Goal: Task Accomplishment & Management: Use online tool/utility

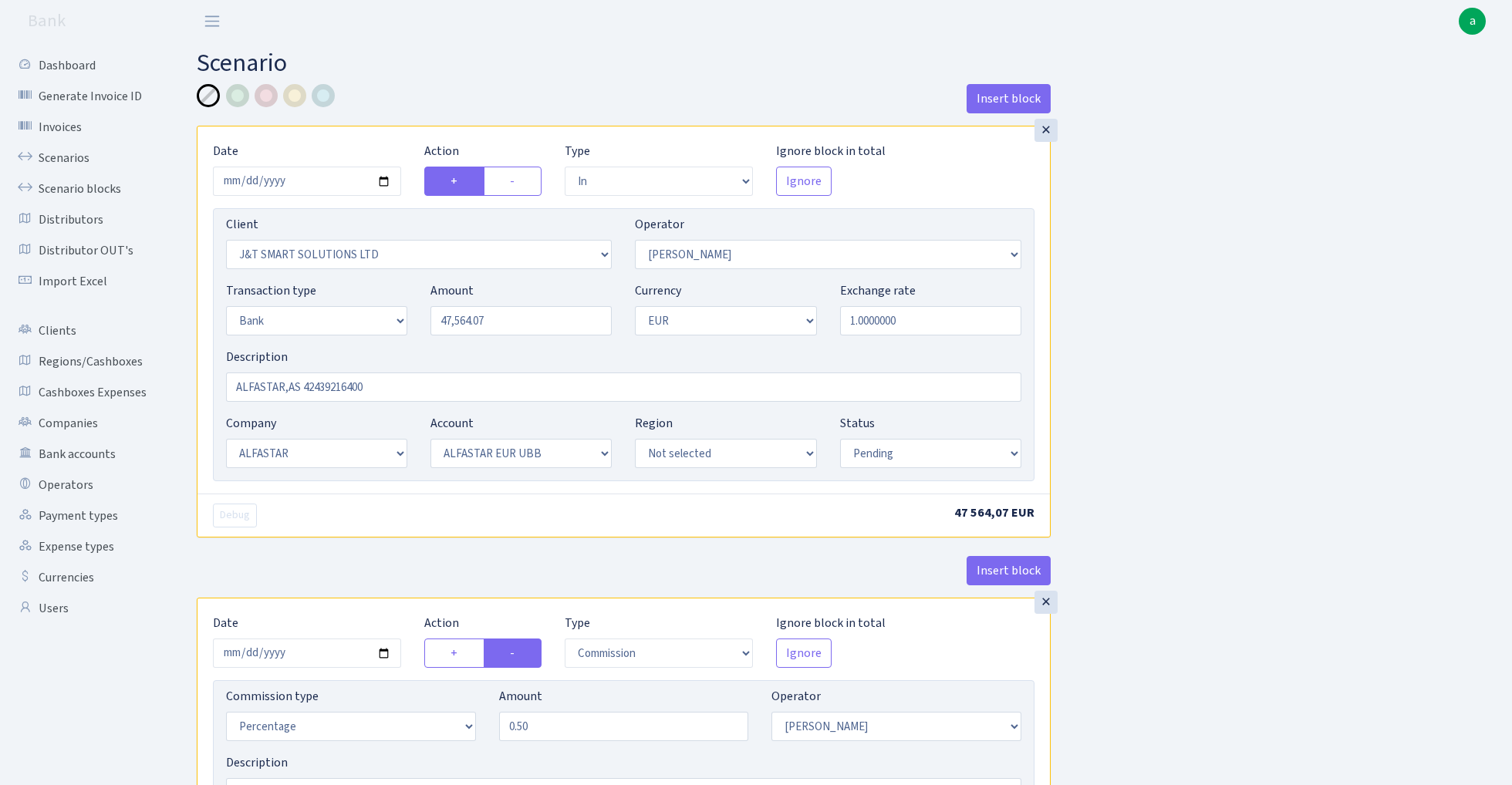
select select "in"
select select "3304"
select select "439"
select select "2"
select select "1"
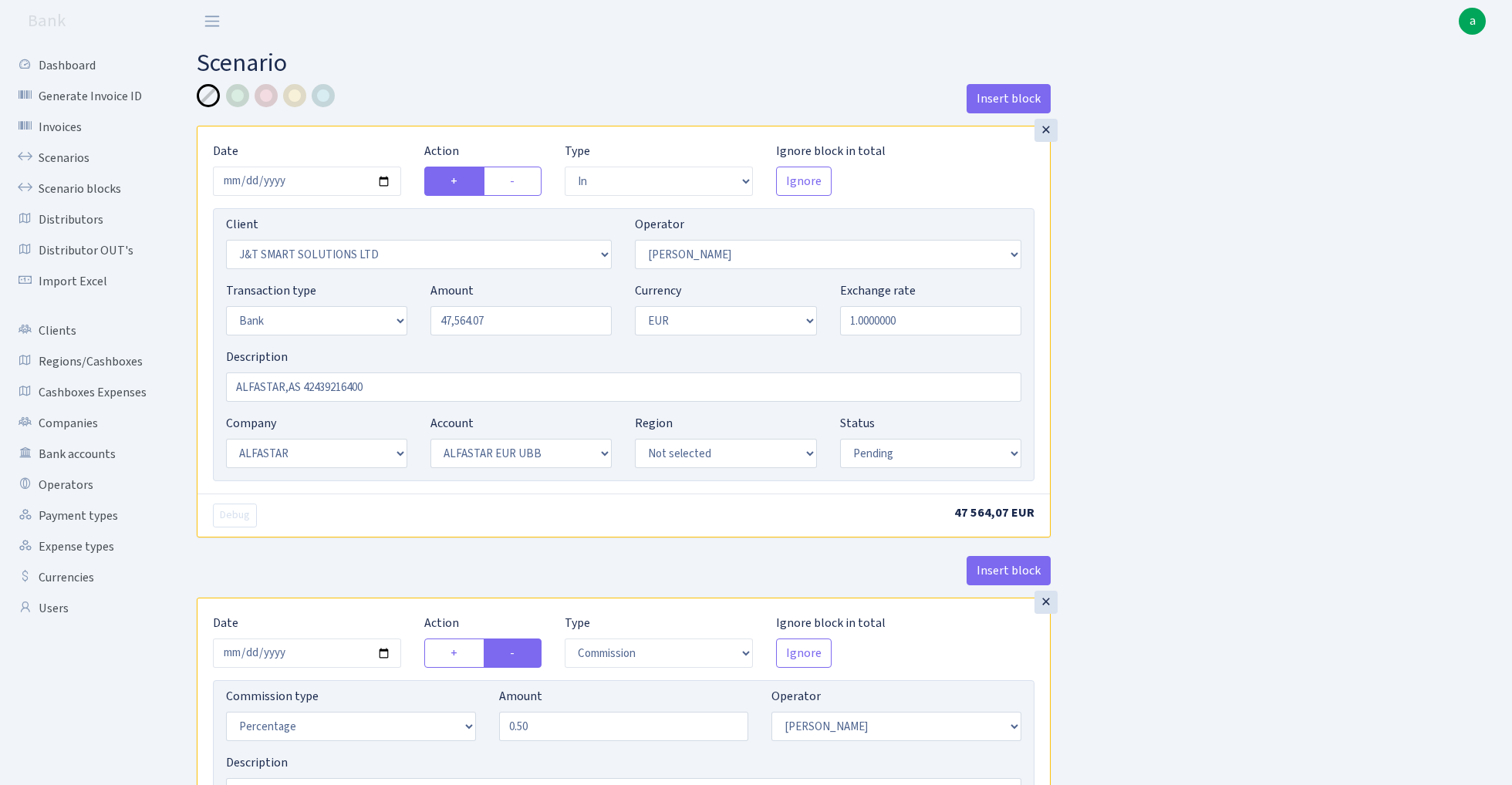
select select "14"
select select "42"
select select "pending"
select select "commission"
select select "439"
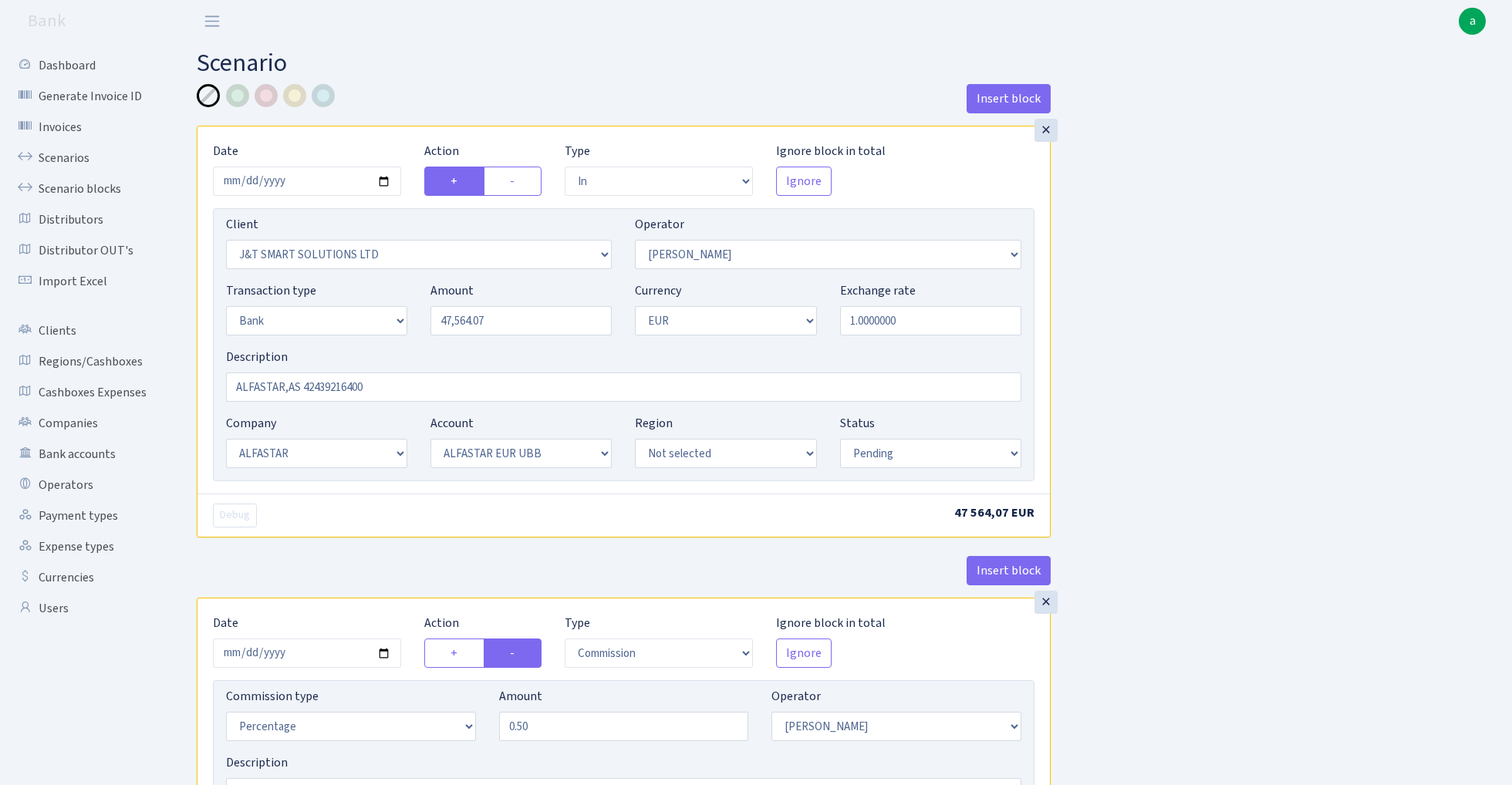
select select "pending"
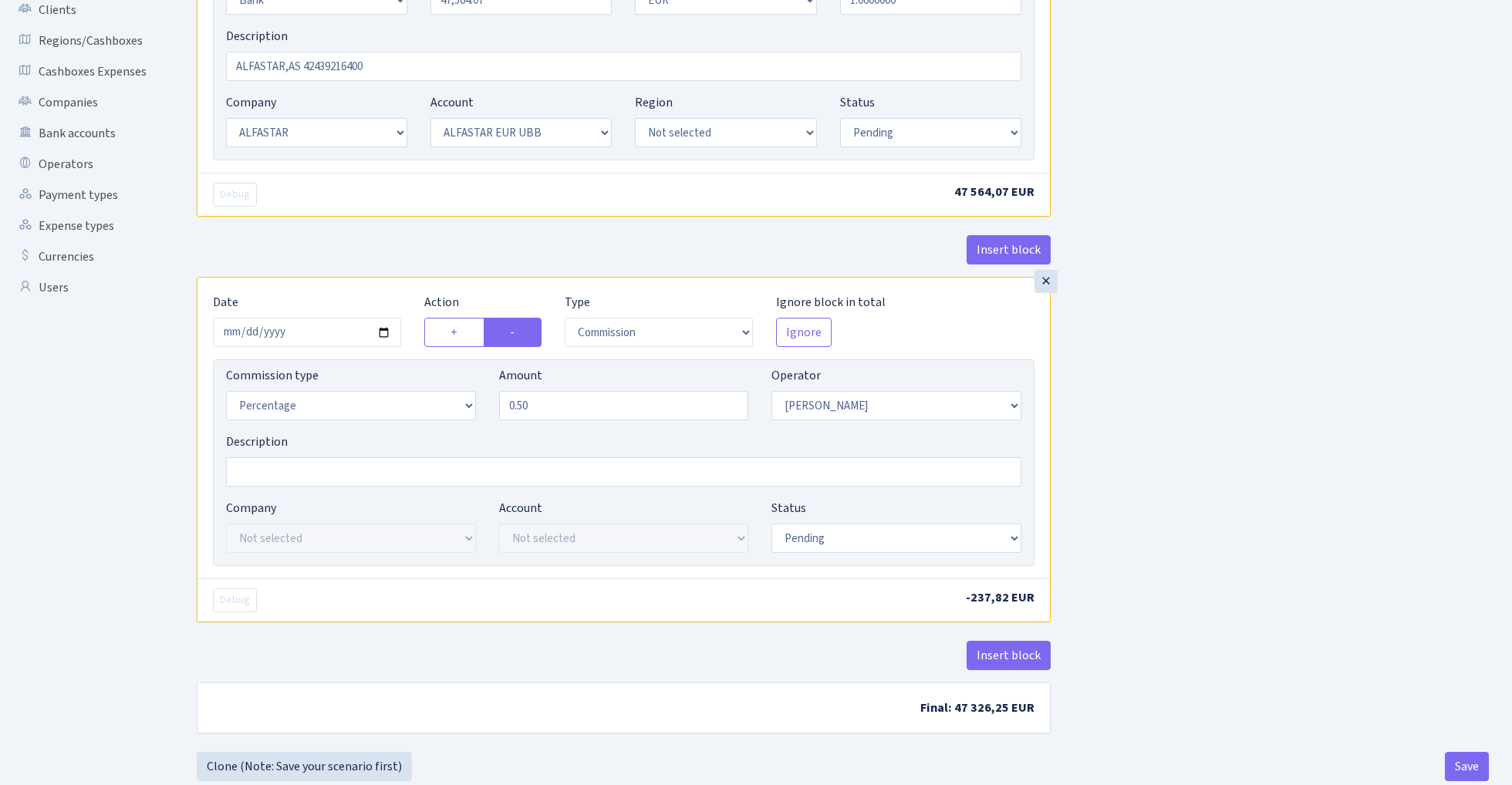
scroll to position [322, 0]
select select "processed"
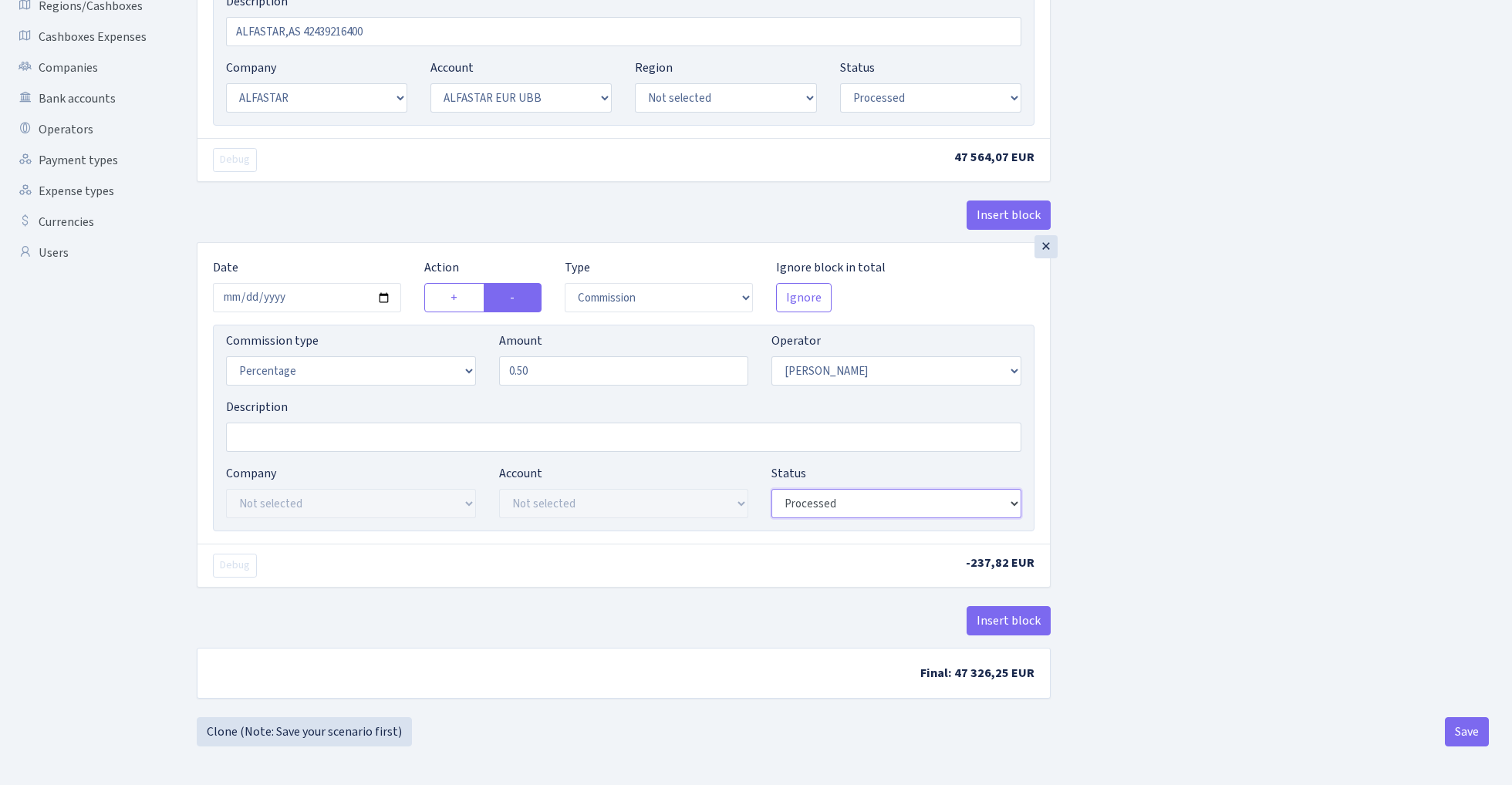
scroll to position [359, 0]
click at [1447, 729] on button "Save" at bounding box center [1467, 731] width 44 height 29
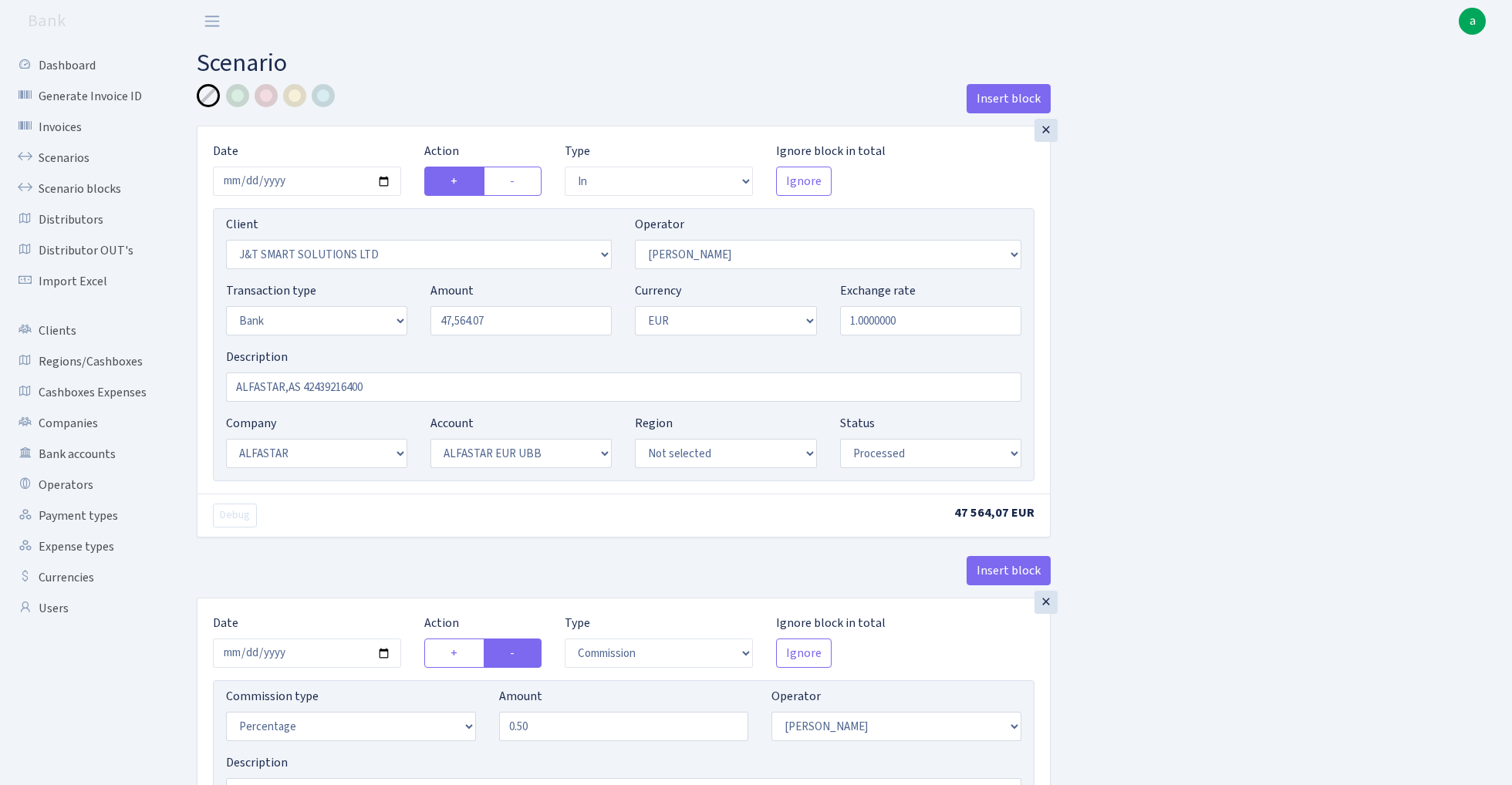
select select "in"
select select "3304"
select select "439"
select select "2"
select select "1"
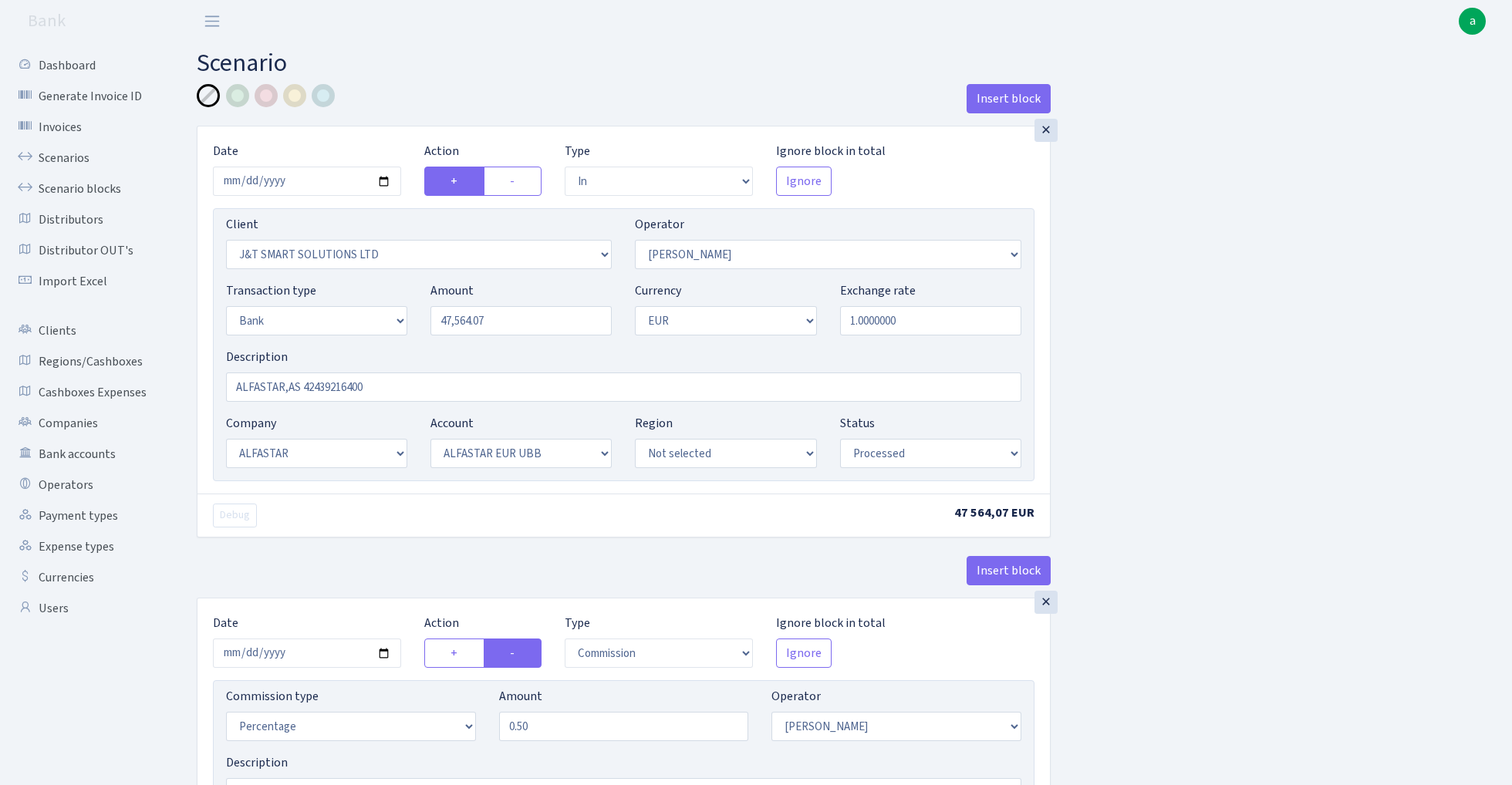
select select "14"
select select "42"
select select "processed"
select select "commission"
select select "439"
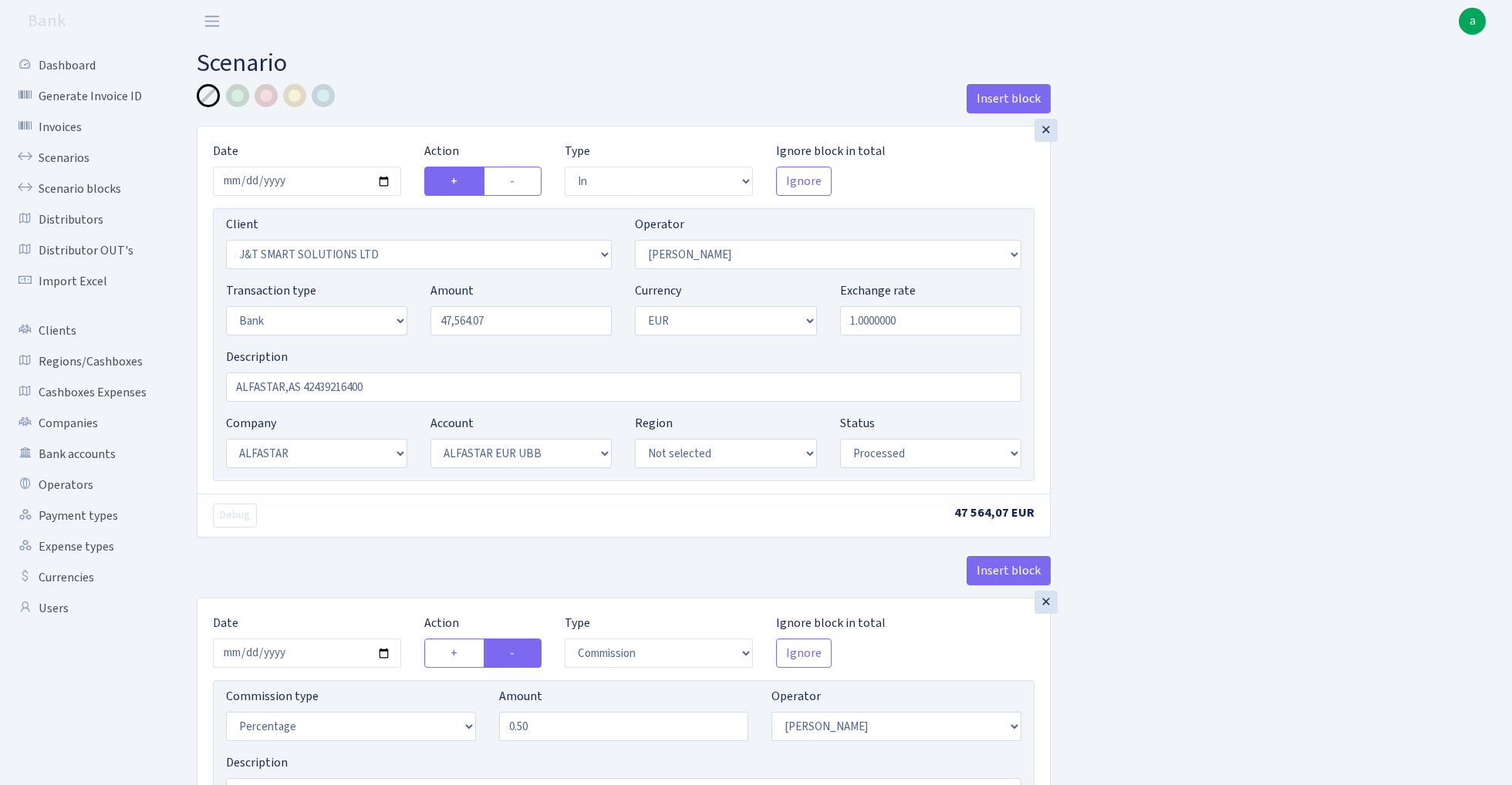
select select "processed"
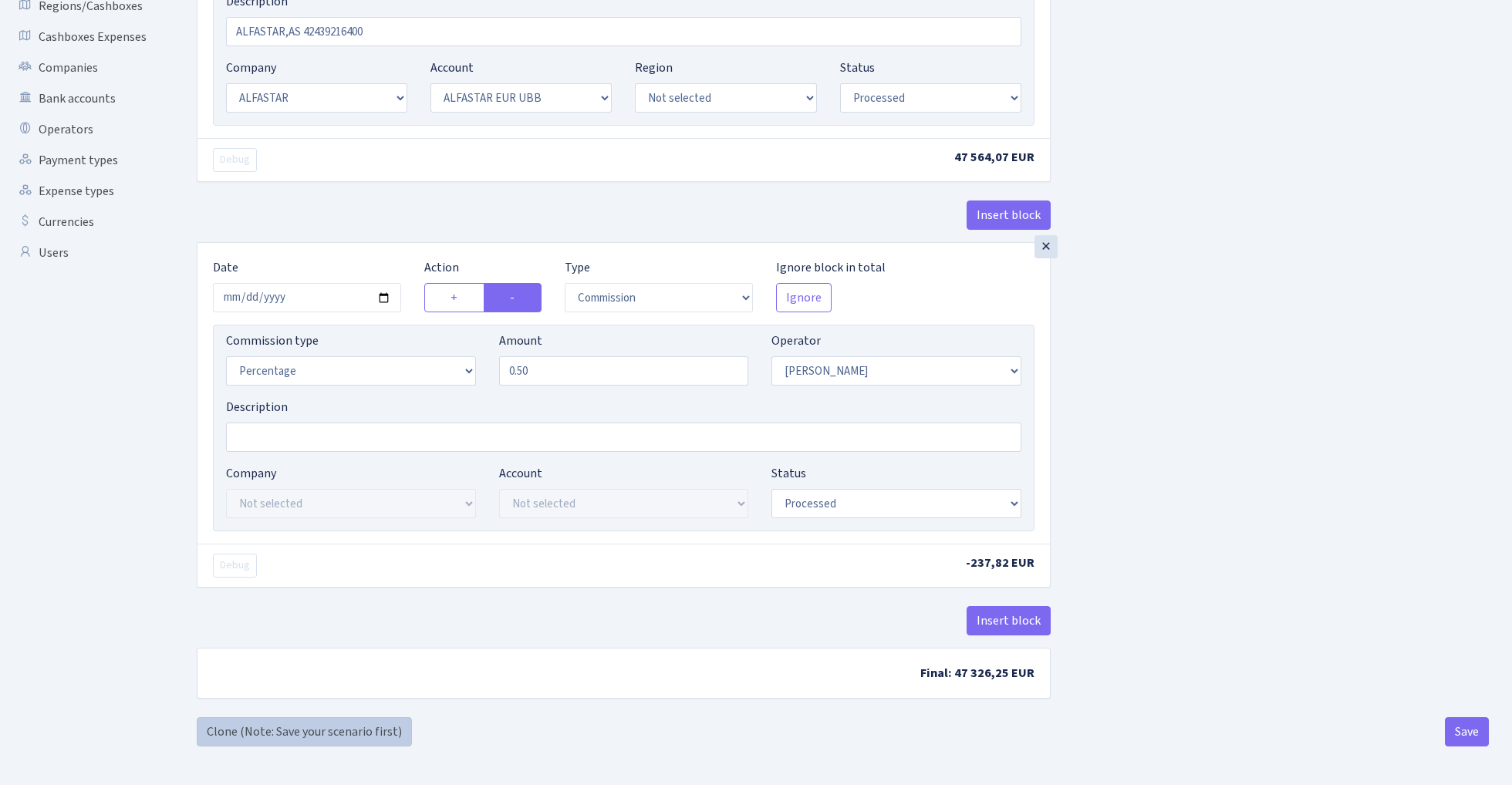
scroll to position [359, 0]
click at [374, 721] on link "Clone (Note: Save your scenario first)" at bounding box center [305, 731] width 215 height 29
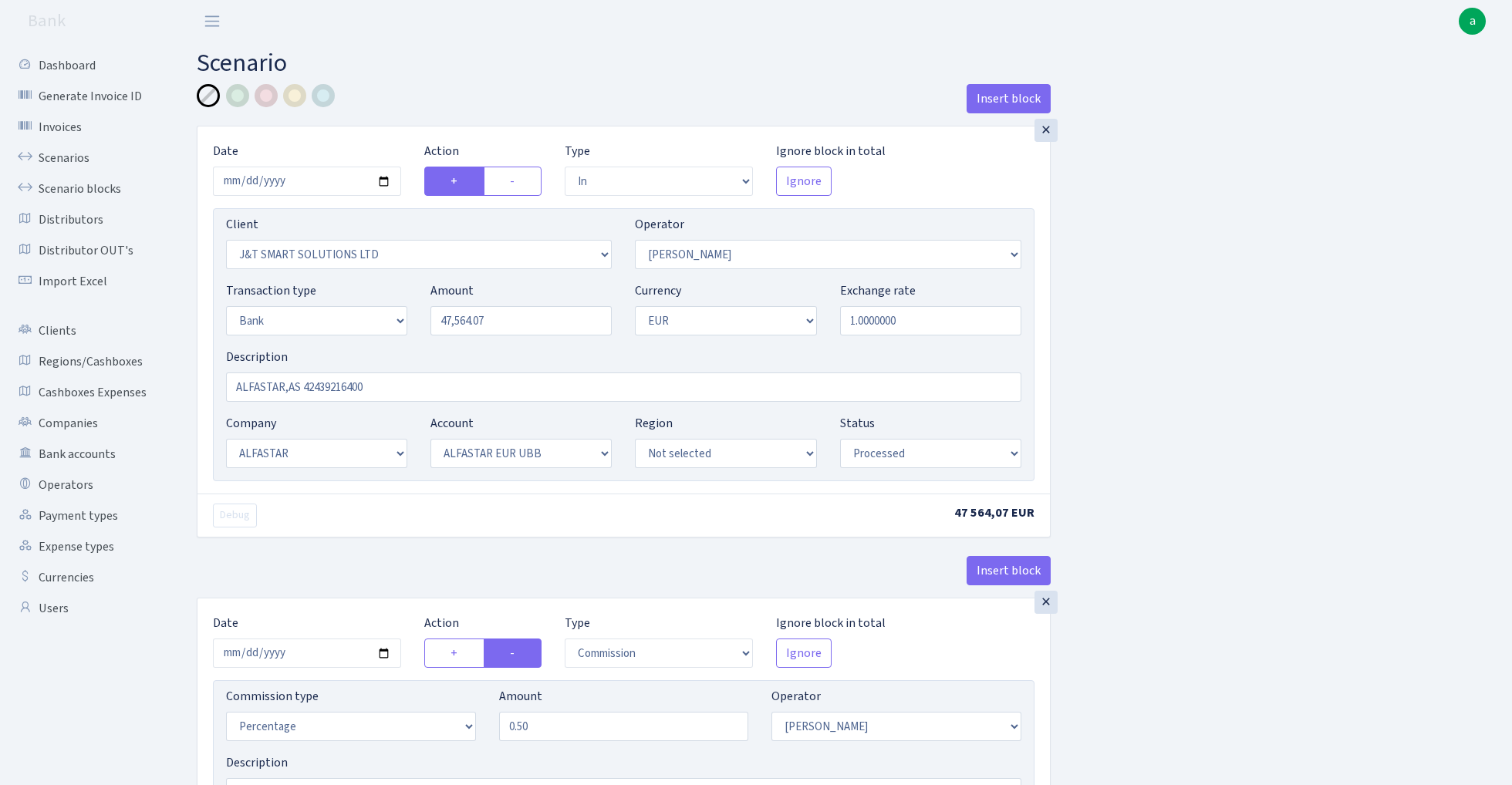
select select "in"
select select "3304"
select select "439"
select select "2"
select select "1"
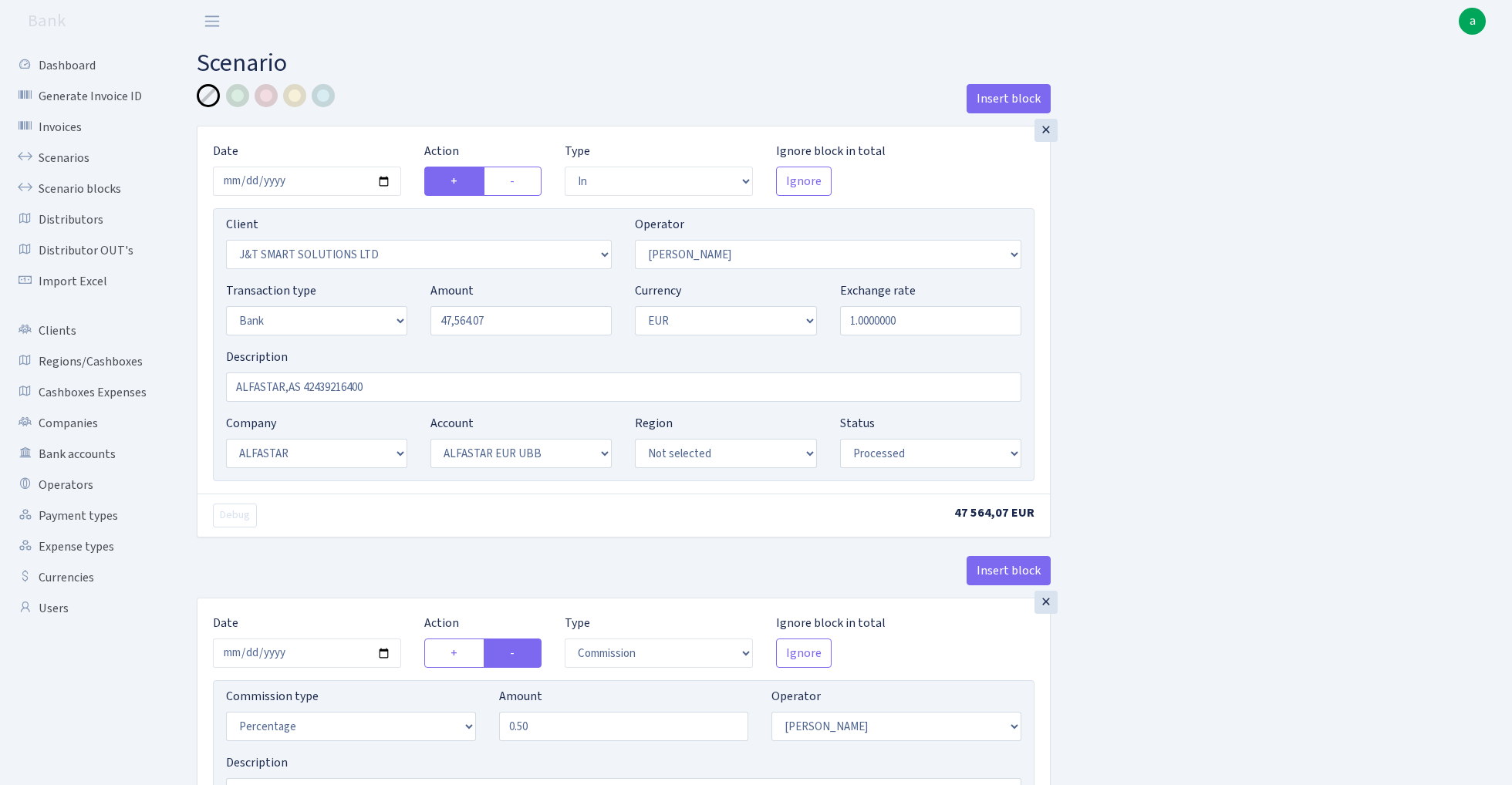
select select "14"
select select "42"
select select "processed"
select select "commission"
select select "439"
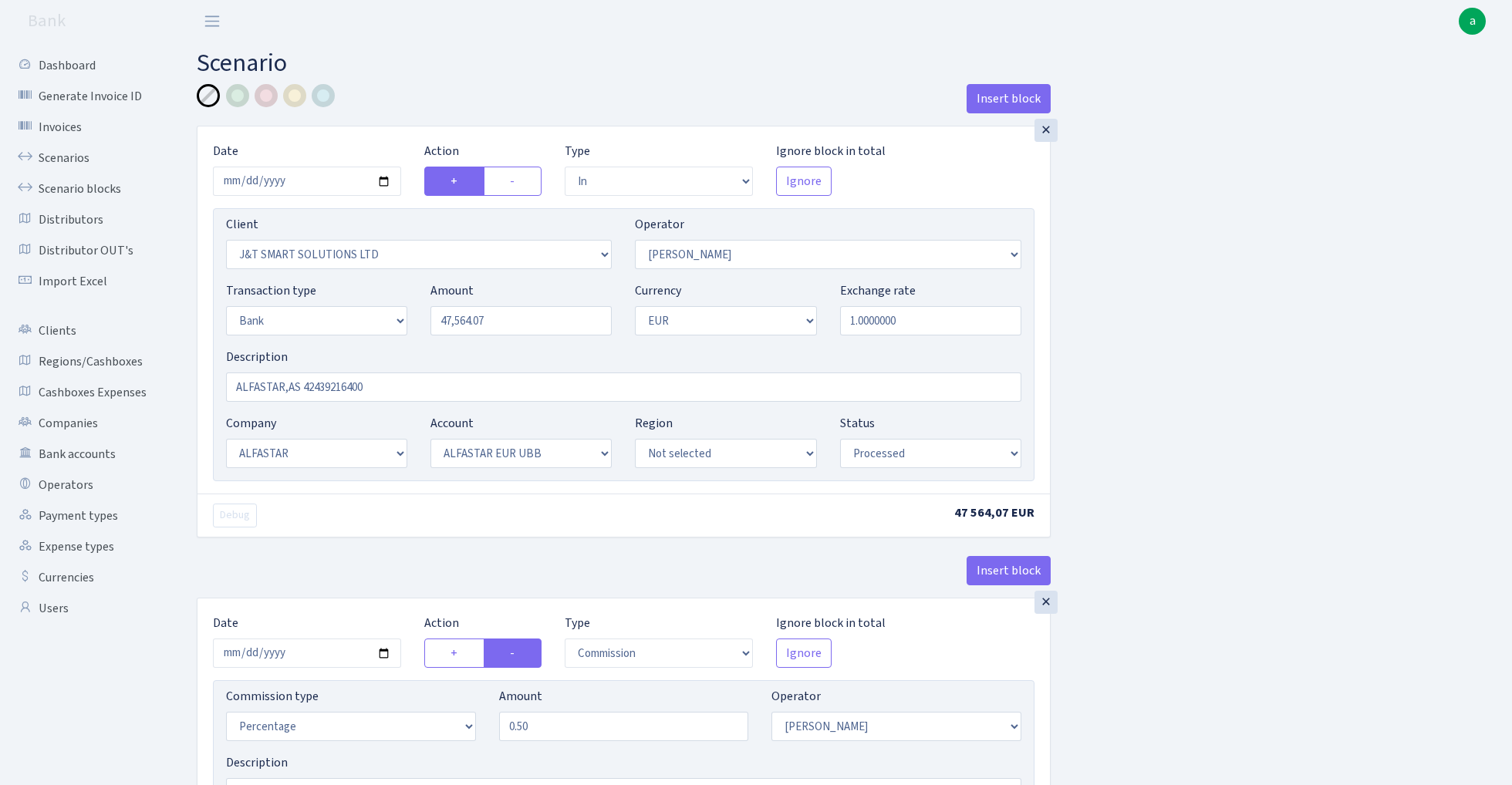
select select "processed"
click at [504, 330] on input "47564.07" at bounding box center [520, 321] width 181 height 29
paste input "9595.85"
type input "49,595.85"
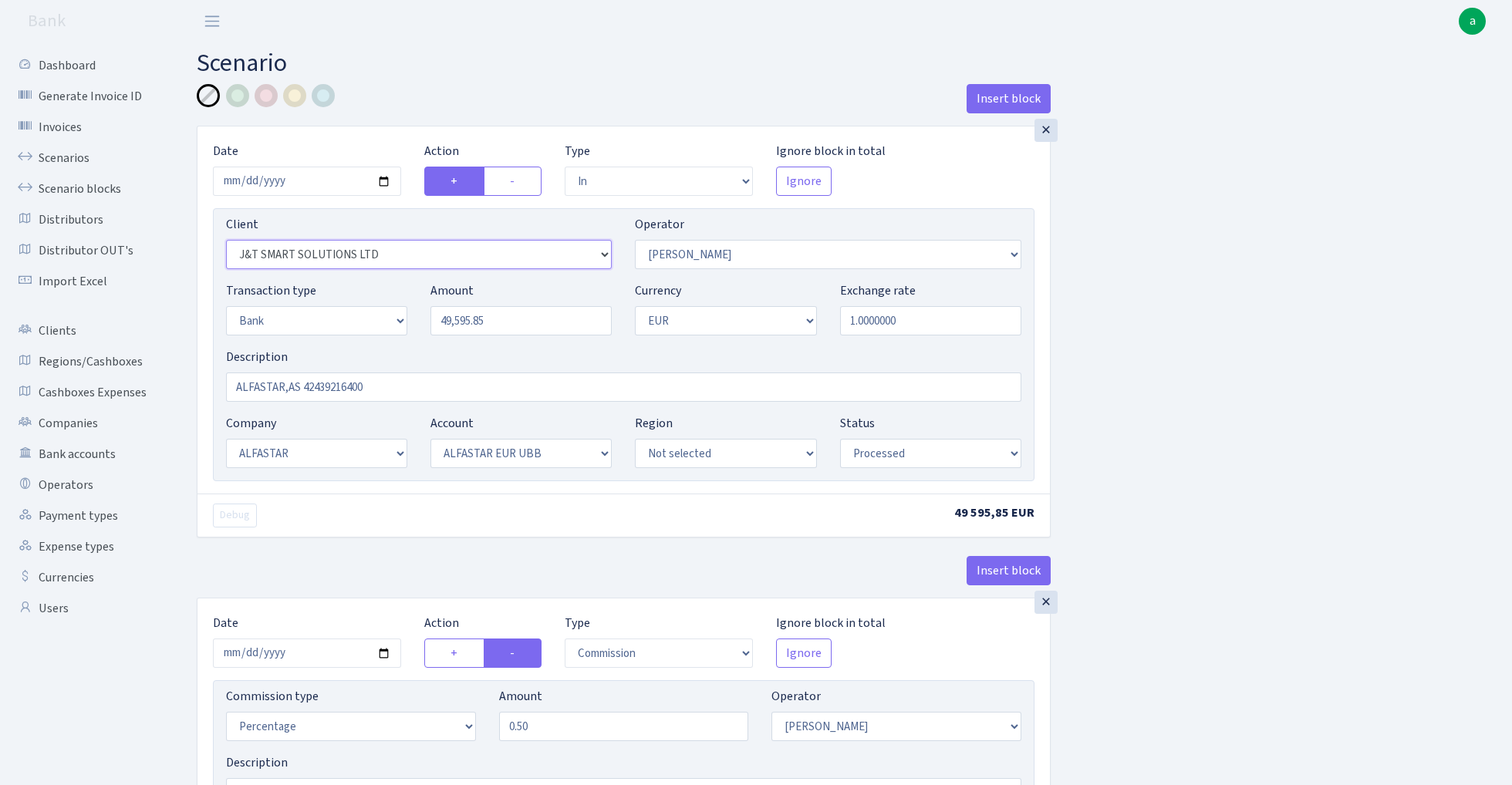
select select "776"
click at [392, 385] on input "ALFASTAR,AS 42439216400" at bounding box center [623, 387] width 795 height 29
type input "ALFASTAR"
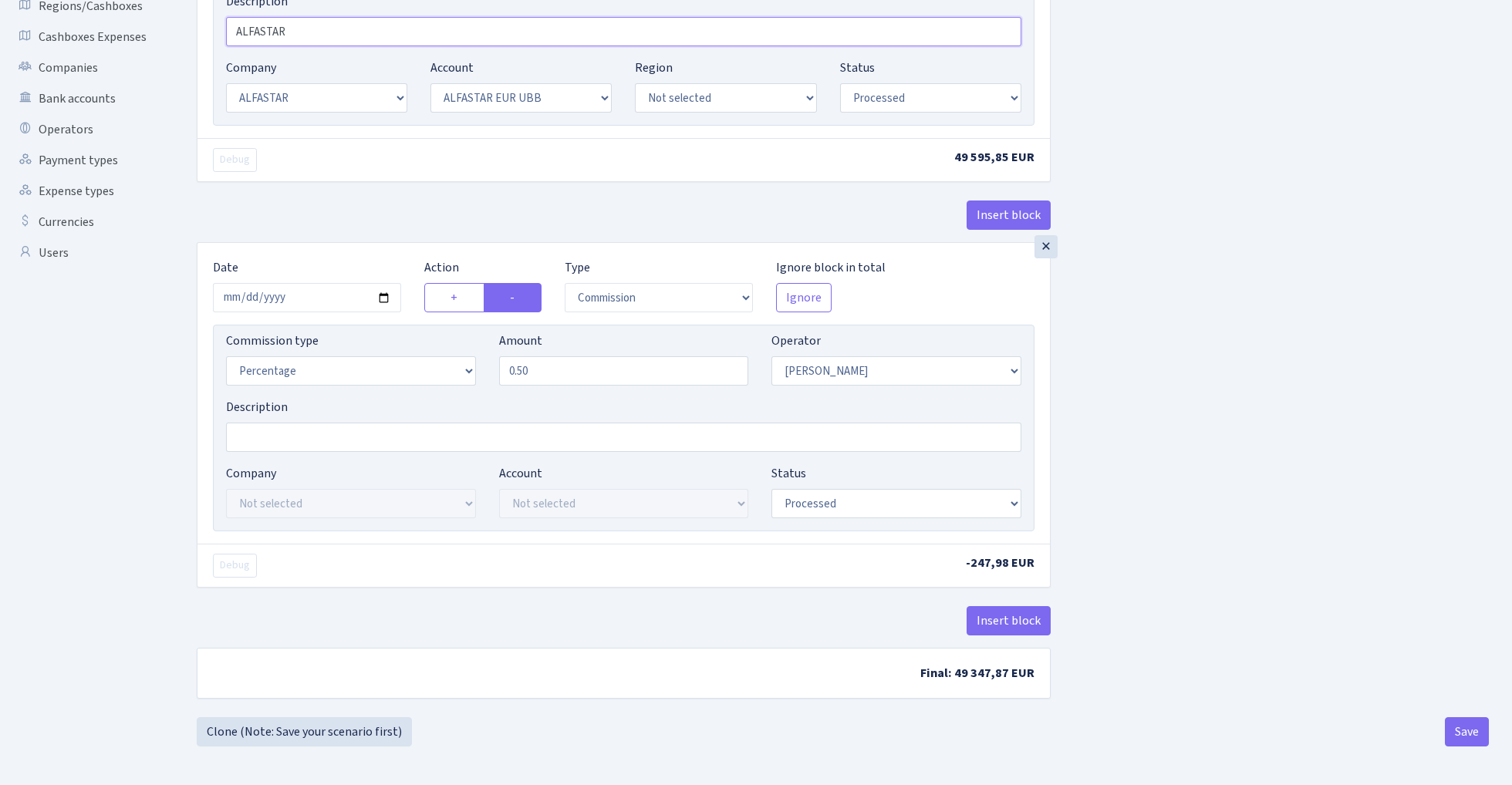
scroll to position [359, 0]
click at [1462, 735] on button "Save" at bounding box center [1467, 731] width 44 height 29
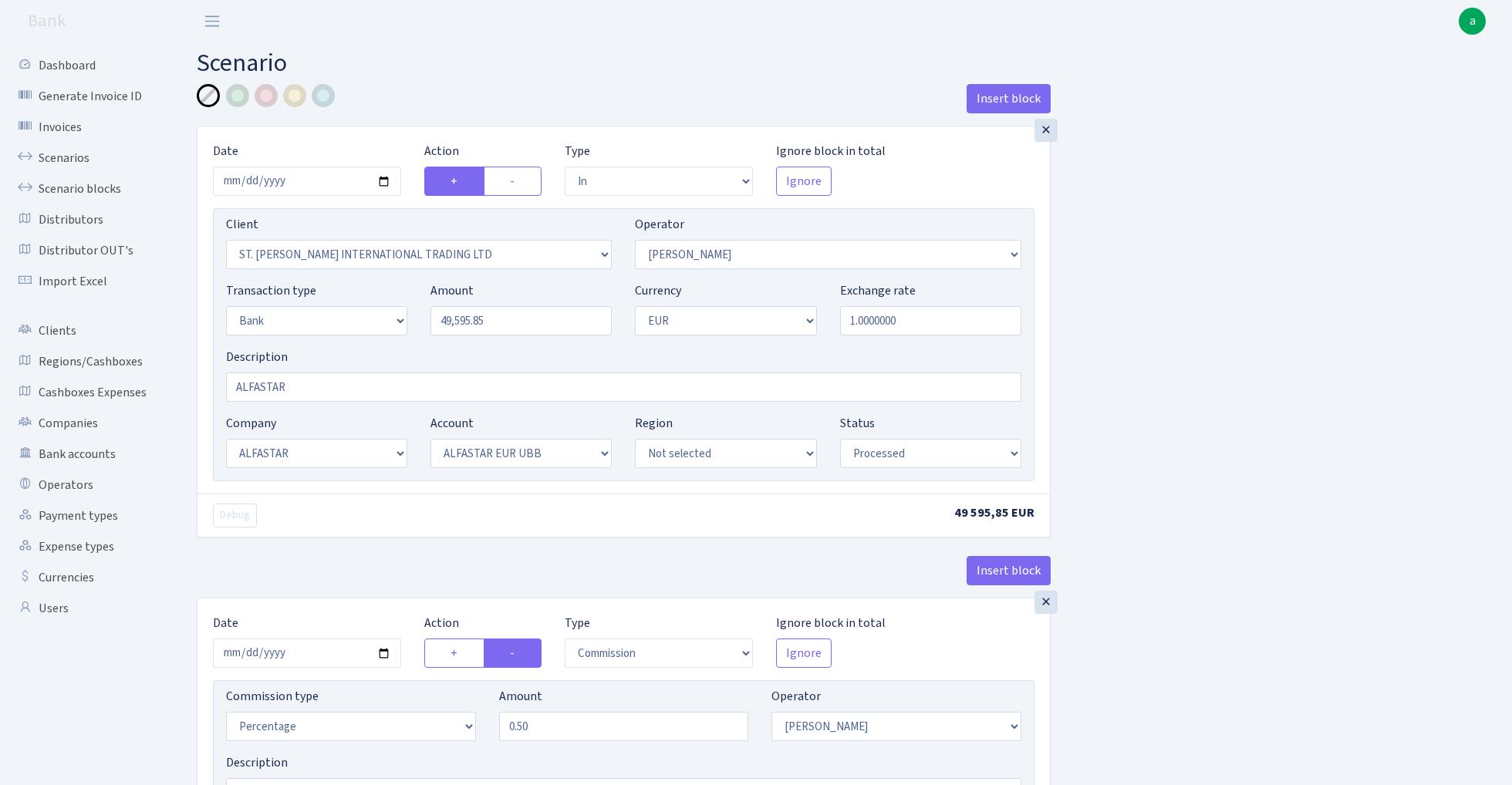
select select "in"
select select "776"
select select "439"
select select "2"
select select "1"
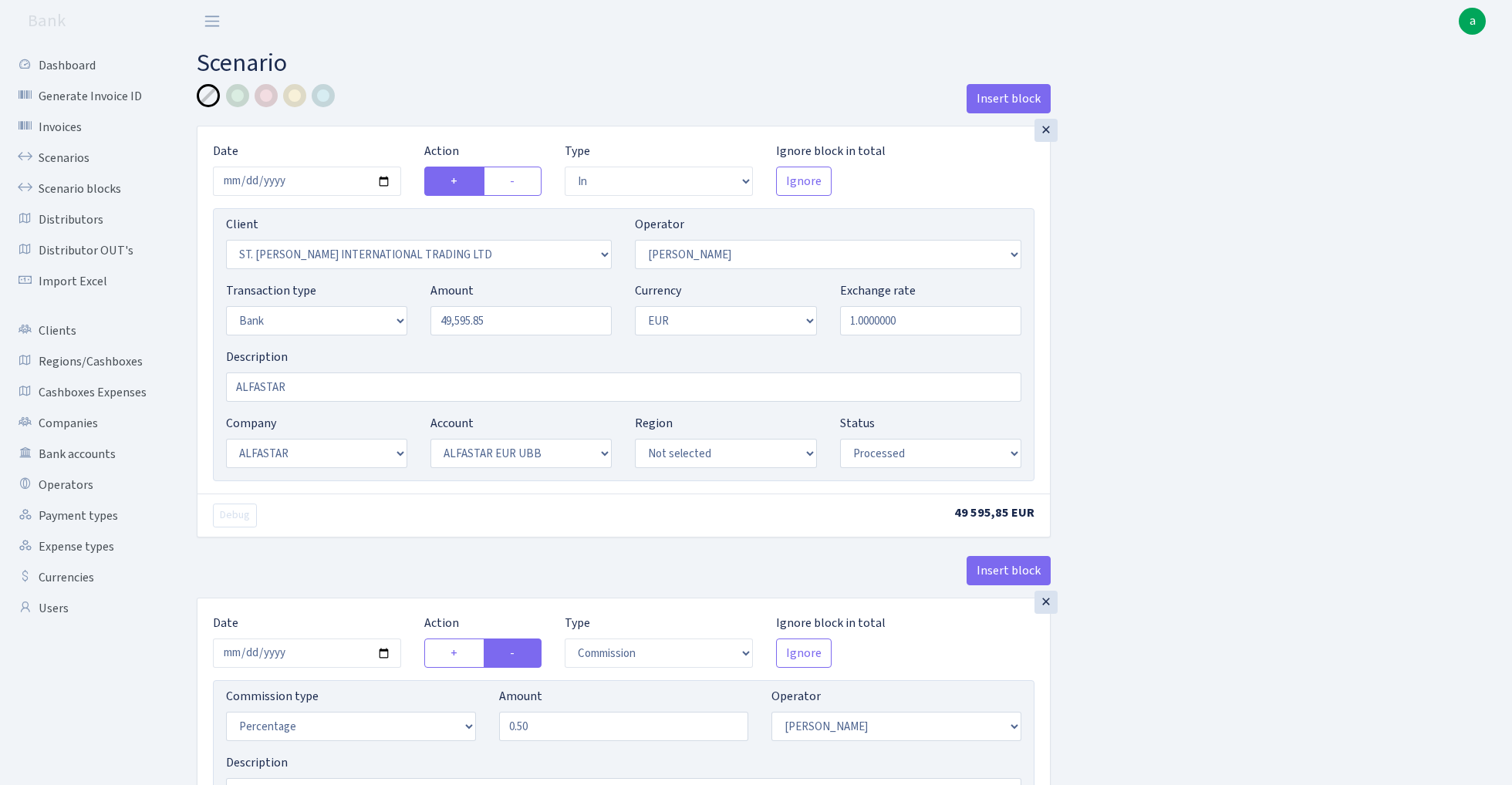
select select "14"
select select "42"
select select "processed"
select select "commission"
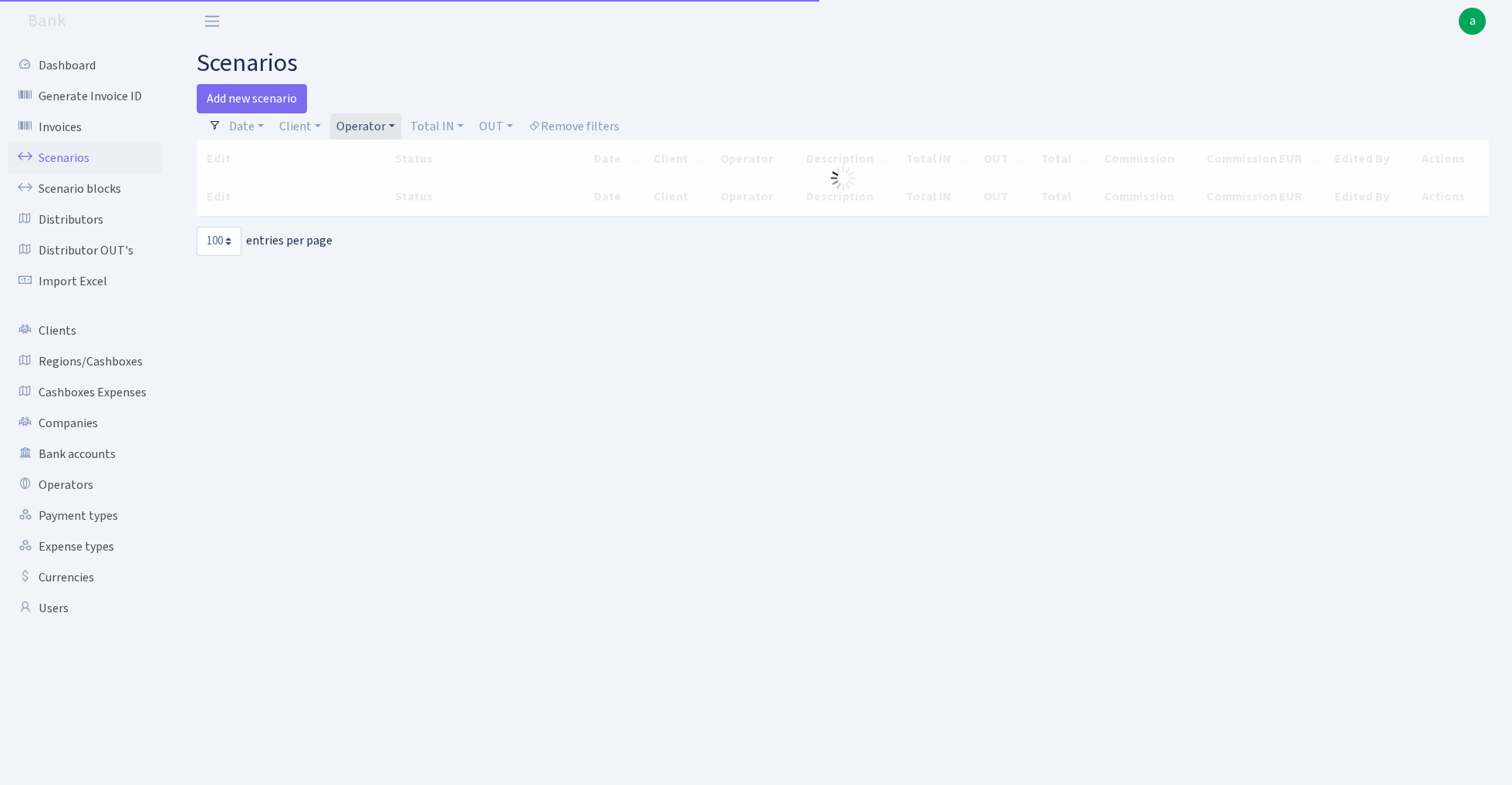
select select "100"
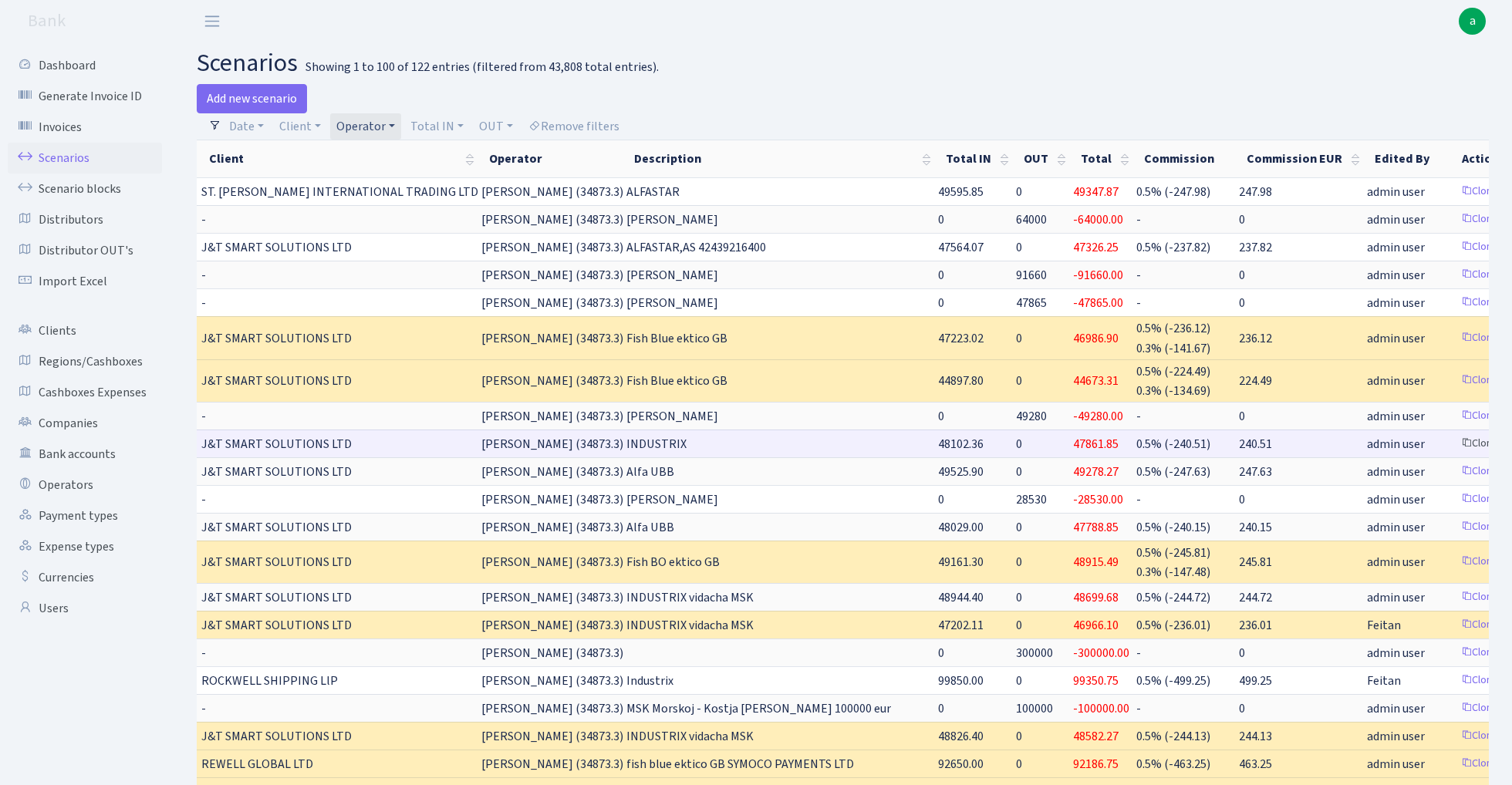
scroll to position [0, 183]
click at [1455, 442] on link "Clone" at bounding box center [1480, 443] width 50 height 24
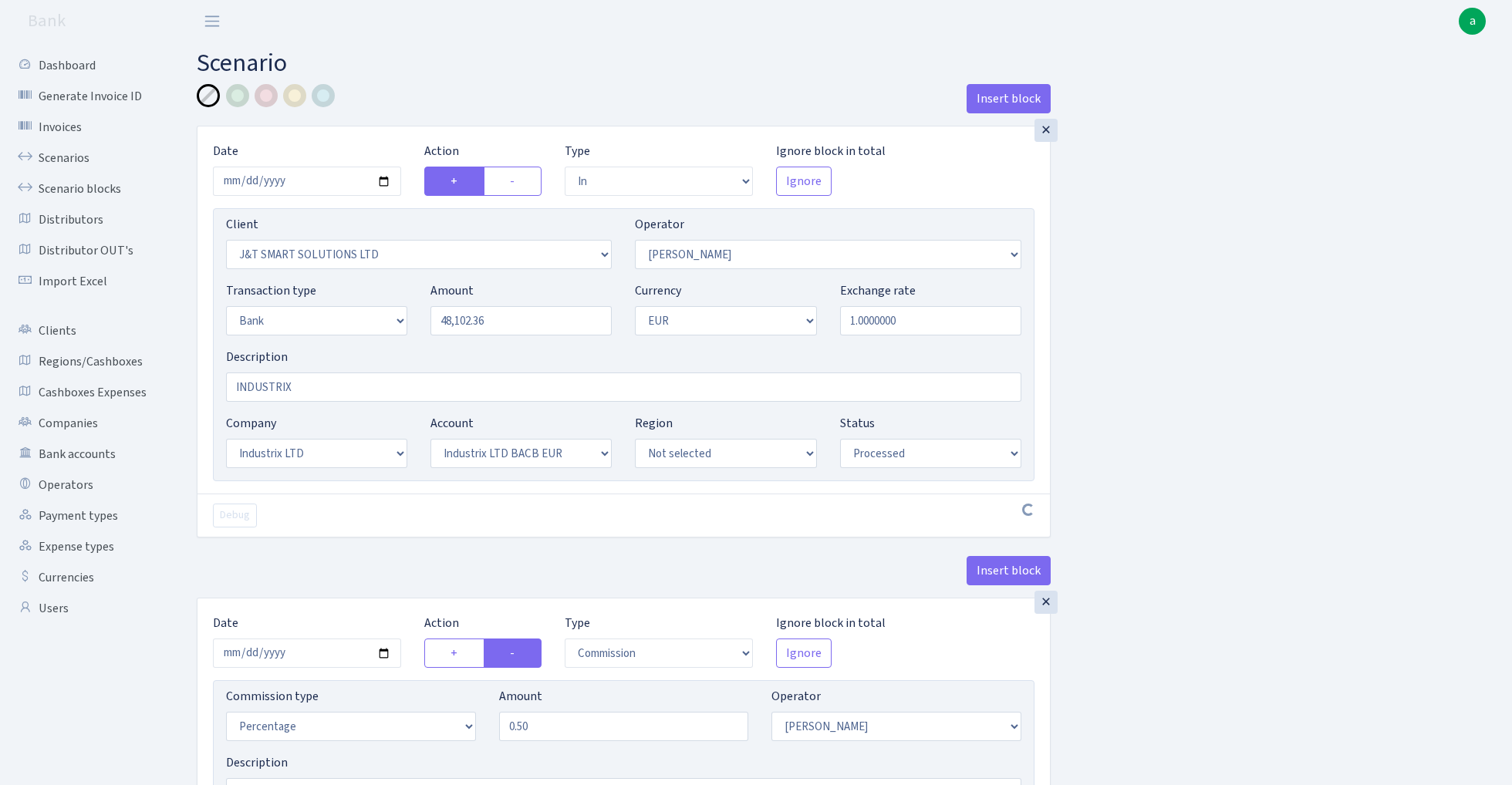
select select "in"
select select "3304"
select select "439"
select select "2"
select select "1"
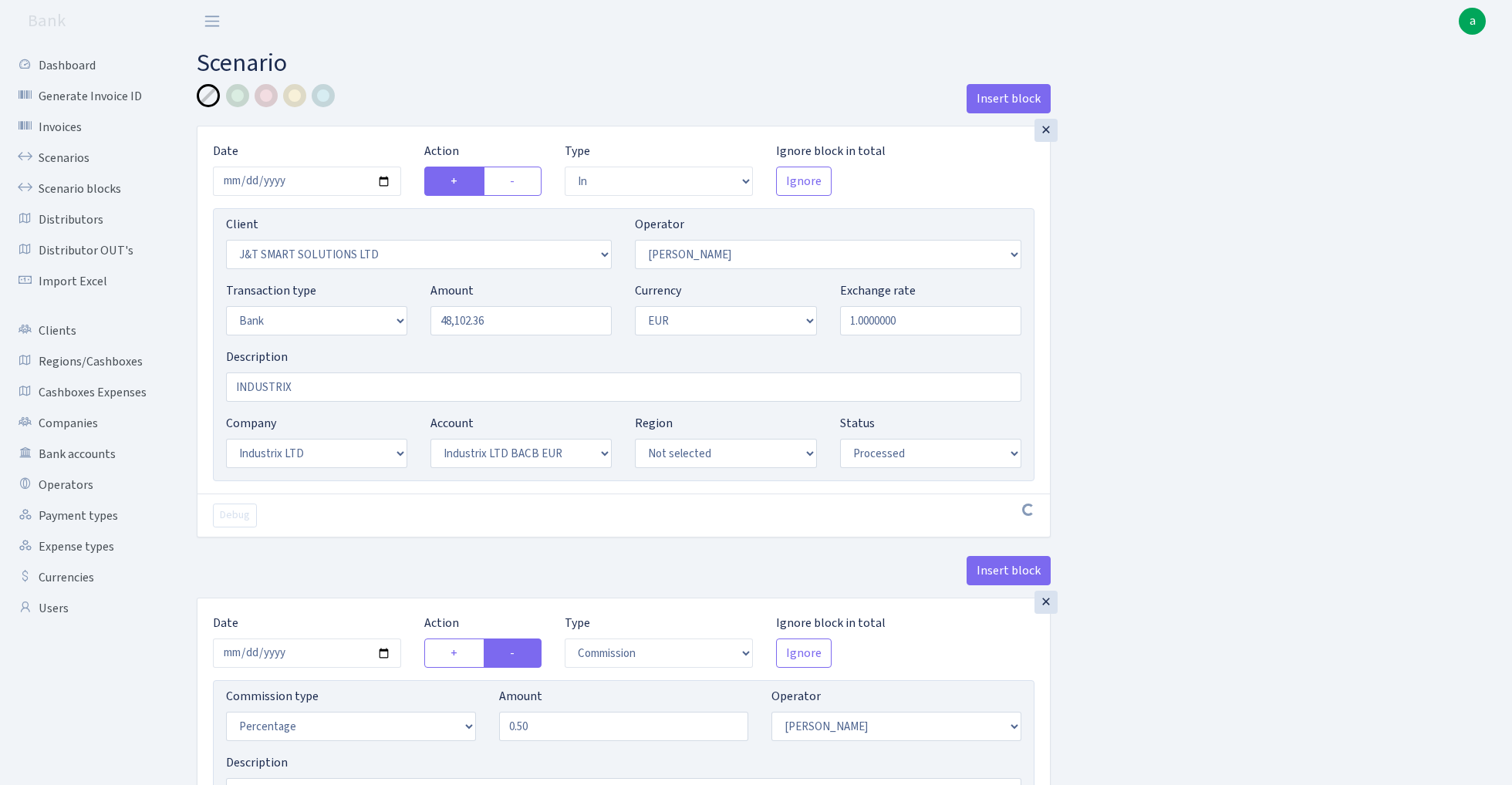
select select "17"
select select "41"
select select "processed"
select select "commission"
select select "439"
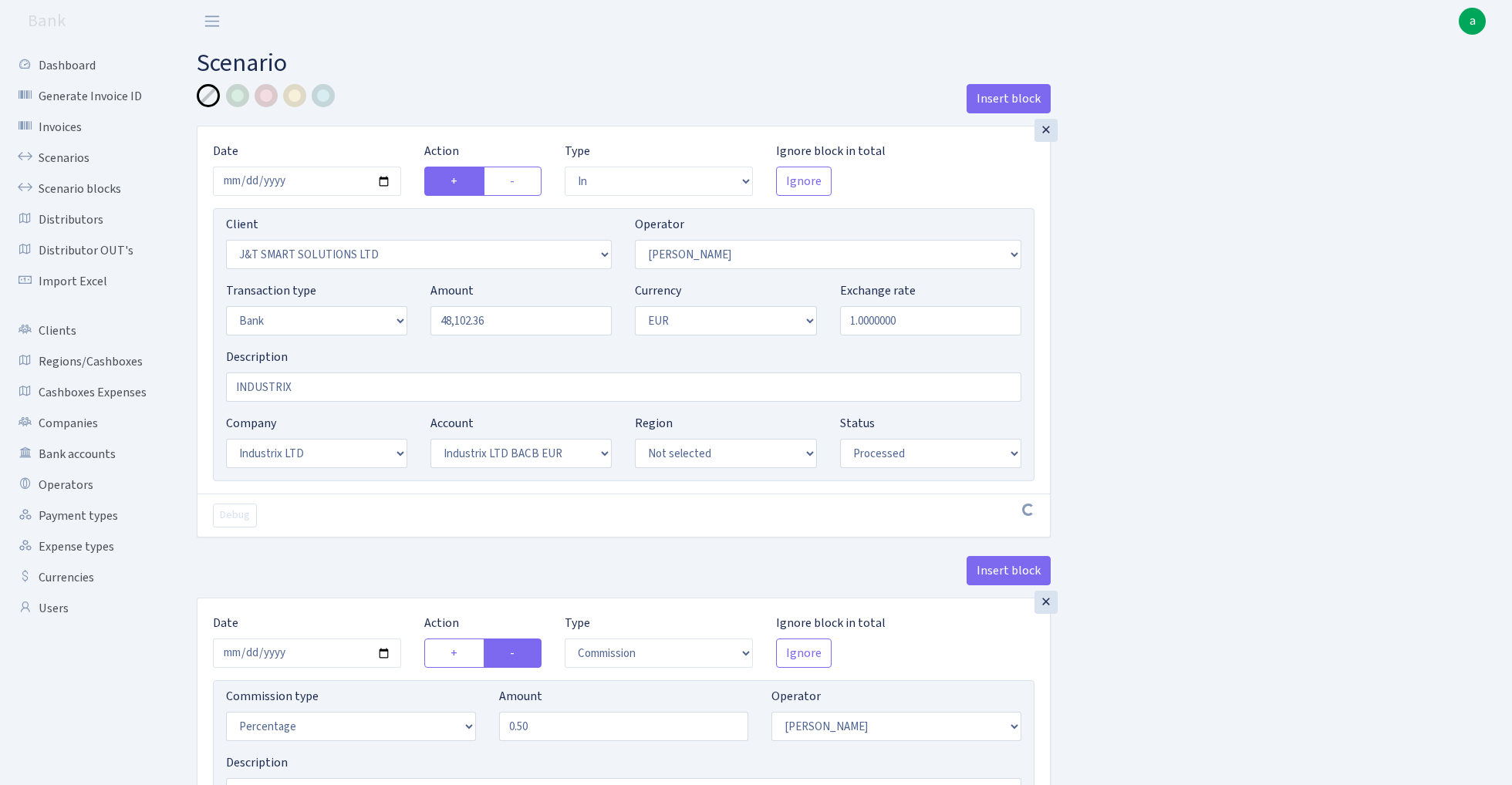
select select "processed"
click at [316, 186] on input "[DATE]" at bounding box center [307, 181] width 188 height 29
type input "[DATE]"
click at [390, 88] on div "Insert block" at bounding box center [623, 104] width 854 height 41
click at [501, 321] on input "48102.36" at bounding box center [520, 321] width 181 height 29
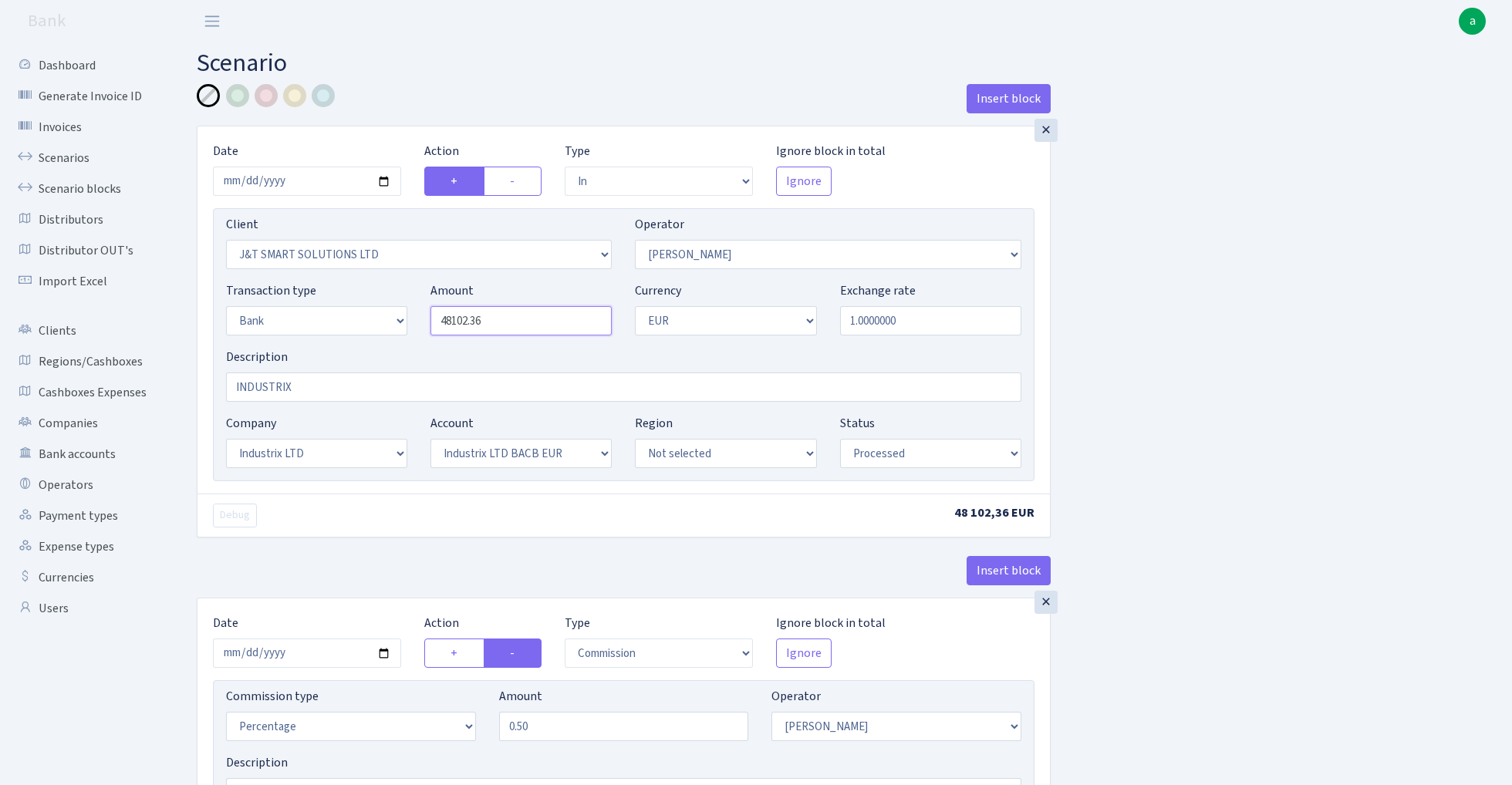
click at [501, 321] on input "48102.36" at bounding box center [520, 321] width 181 height 29
paste input "83240"
type input "83,240.00"
select select "1427"
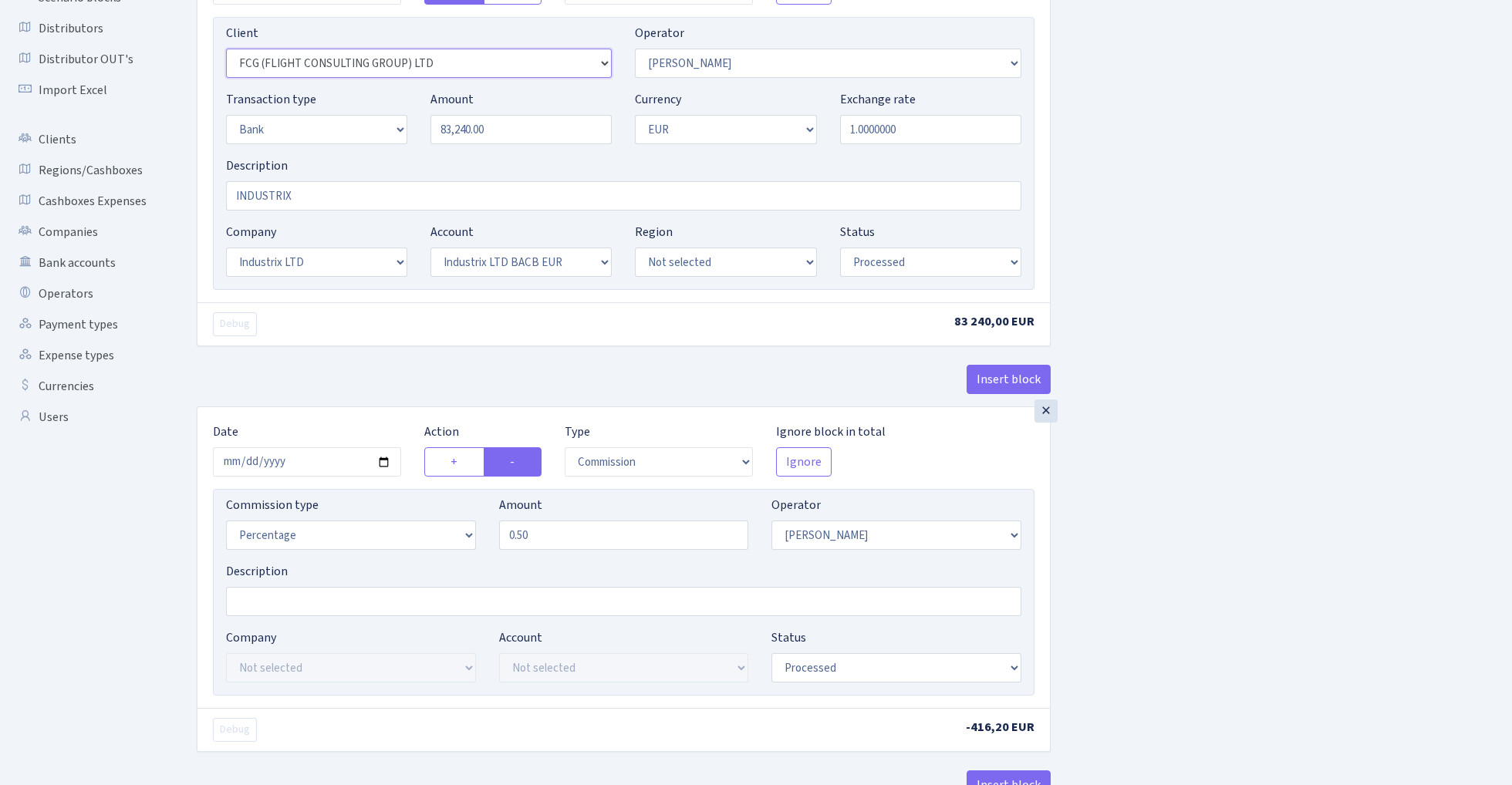
scroll to position [192, 0]
click at [300, 470] on input "2025-08-29" at bounding box center [307, 461] width 188 height 29
type input "[DATE]"
click at [370, 317] on div "Debug" at bounding box center [411, 323] width 422 height 24
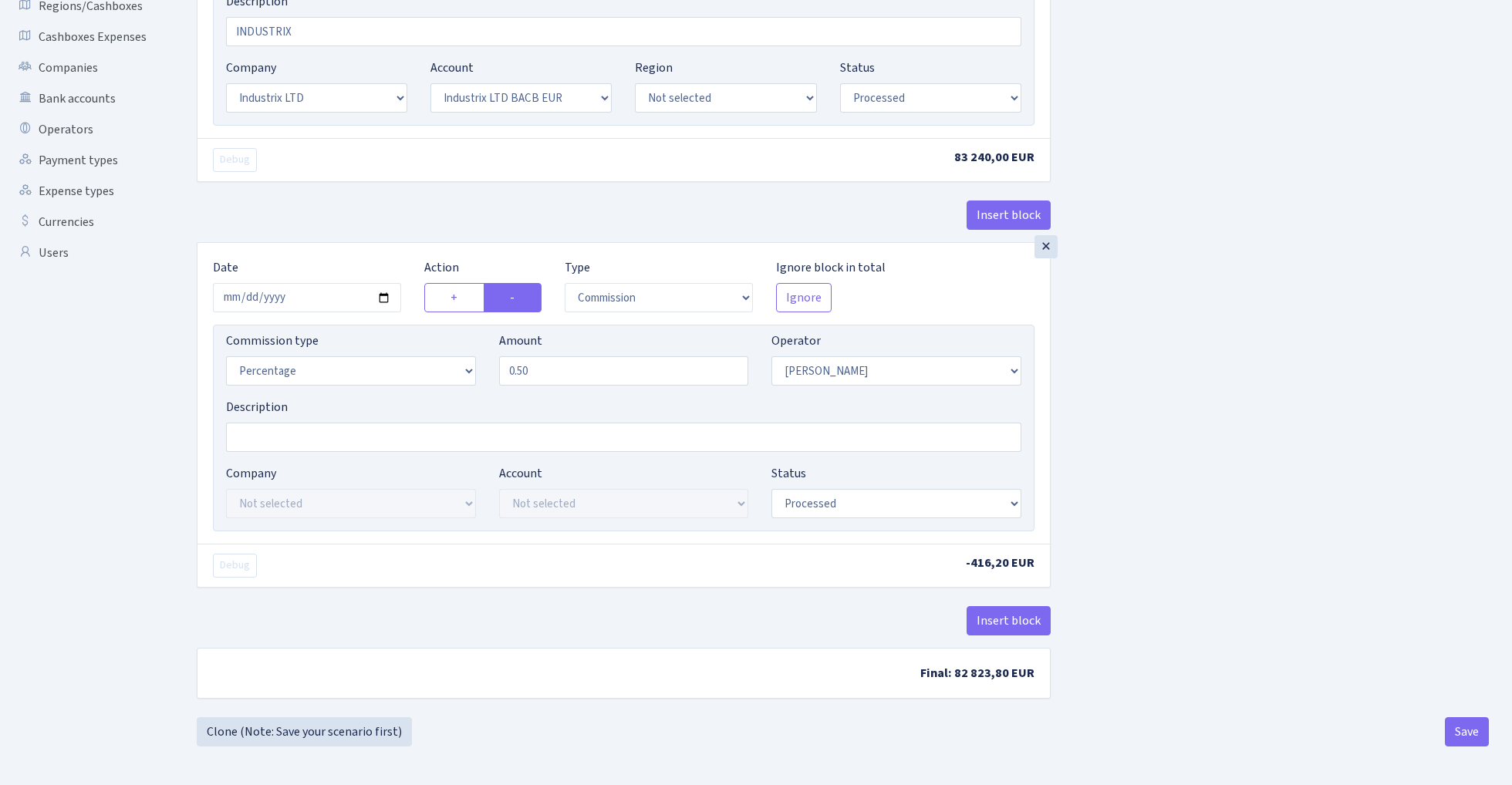
scroll to position [359, 0]
click at [1470, 730] on button "Save" at bounding box center [1467, 731] width 44 height 29
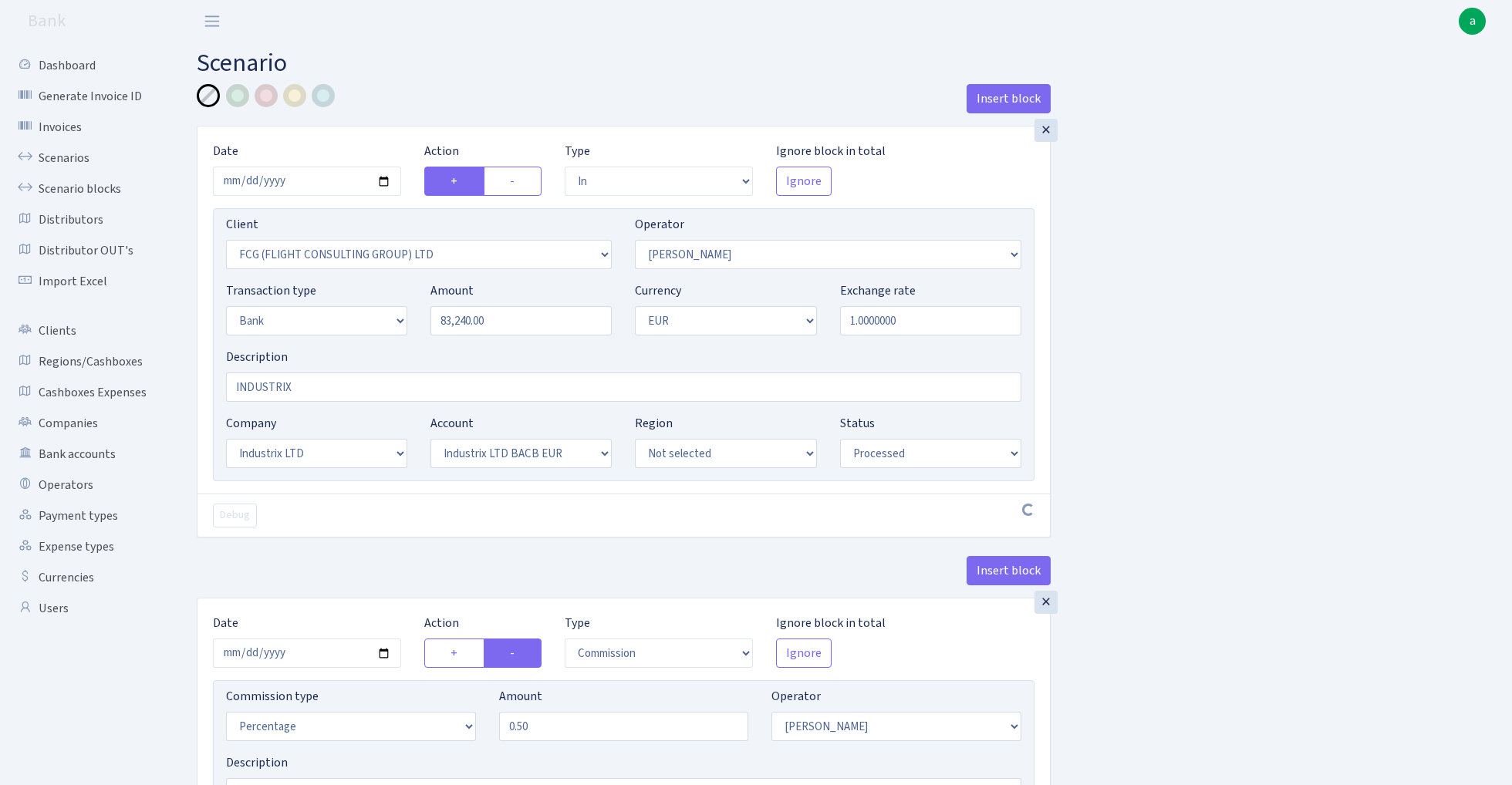
select select "in"
select select "1427"
select select "439"
select select "2"
select select "1"
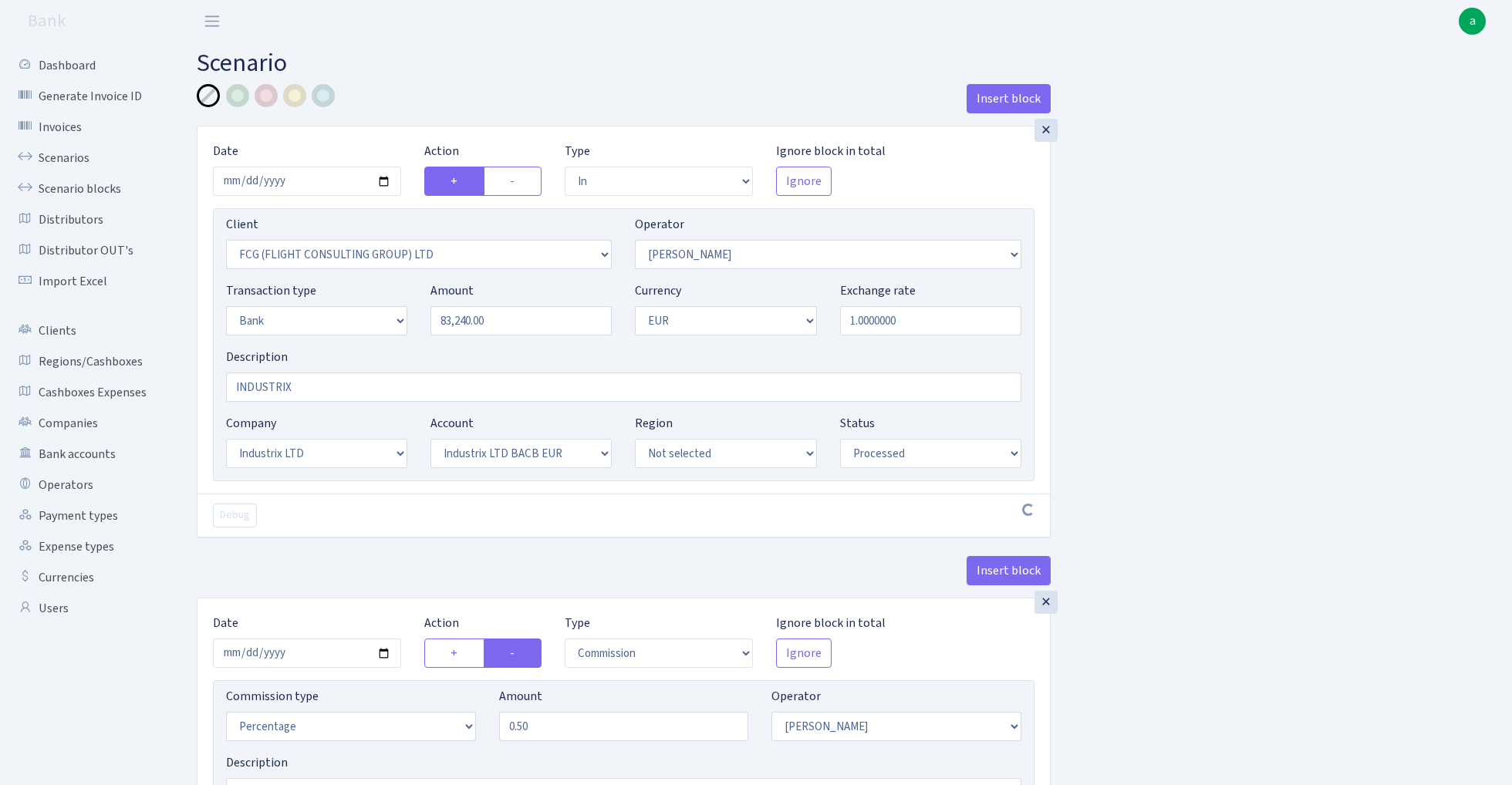
select select "17"
select select "41"
select select "processed"
select select "commission"
select select "439"
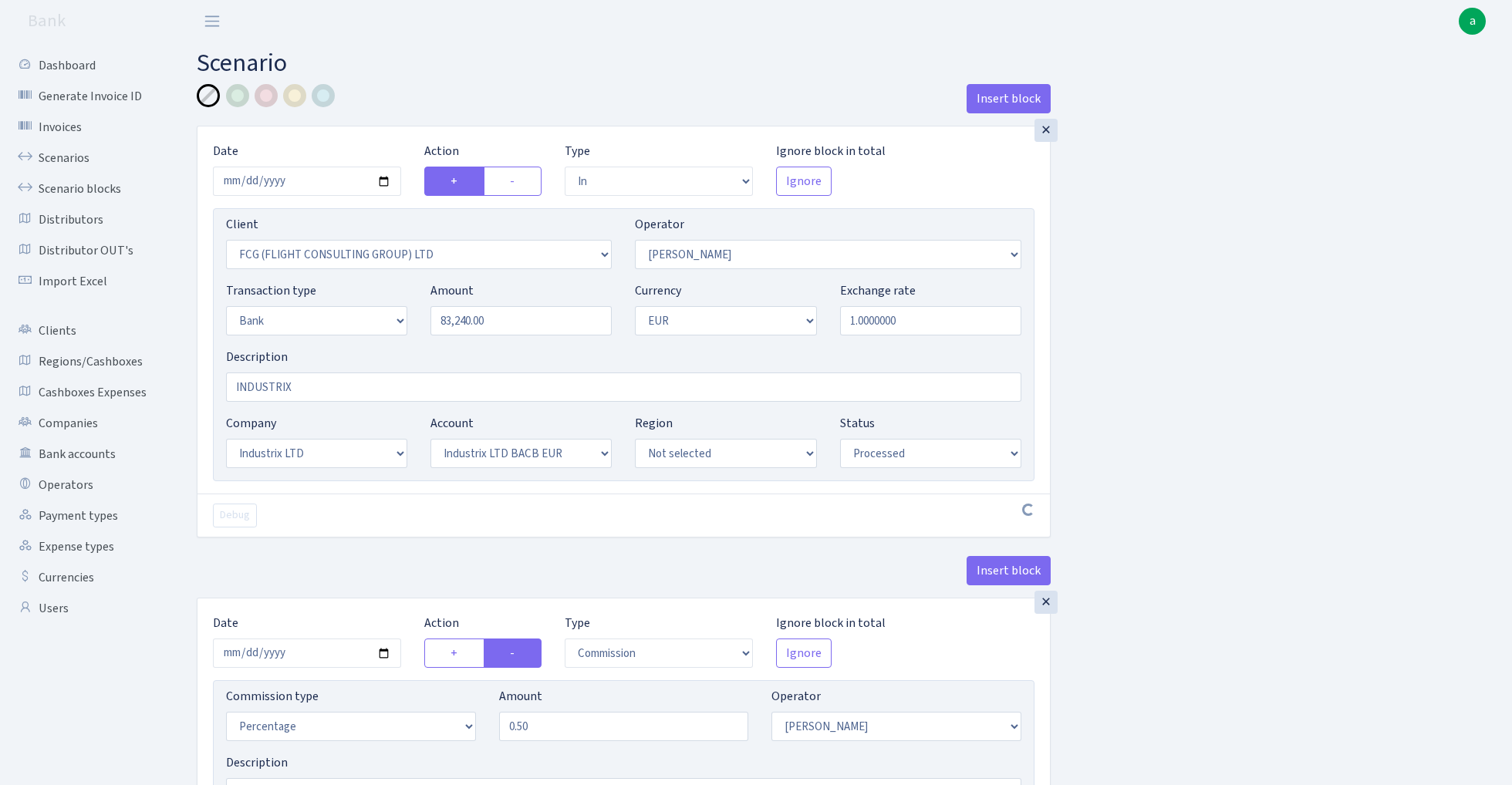
select select "processed"
click at [63, 155] on link "Scenarios" at bounding box center [84, 158] width 154 height 31
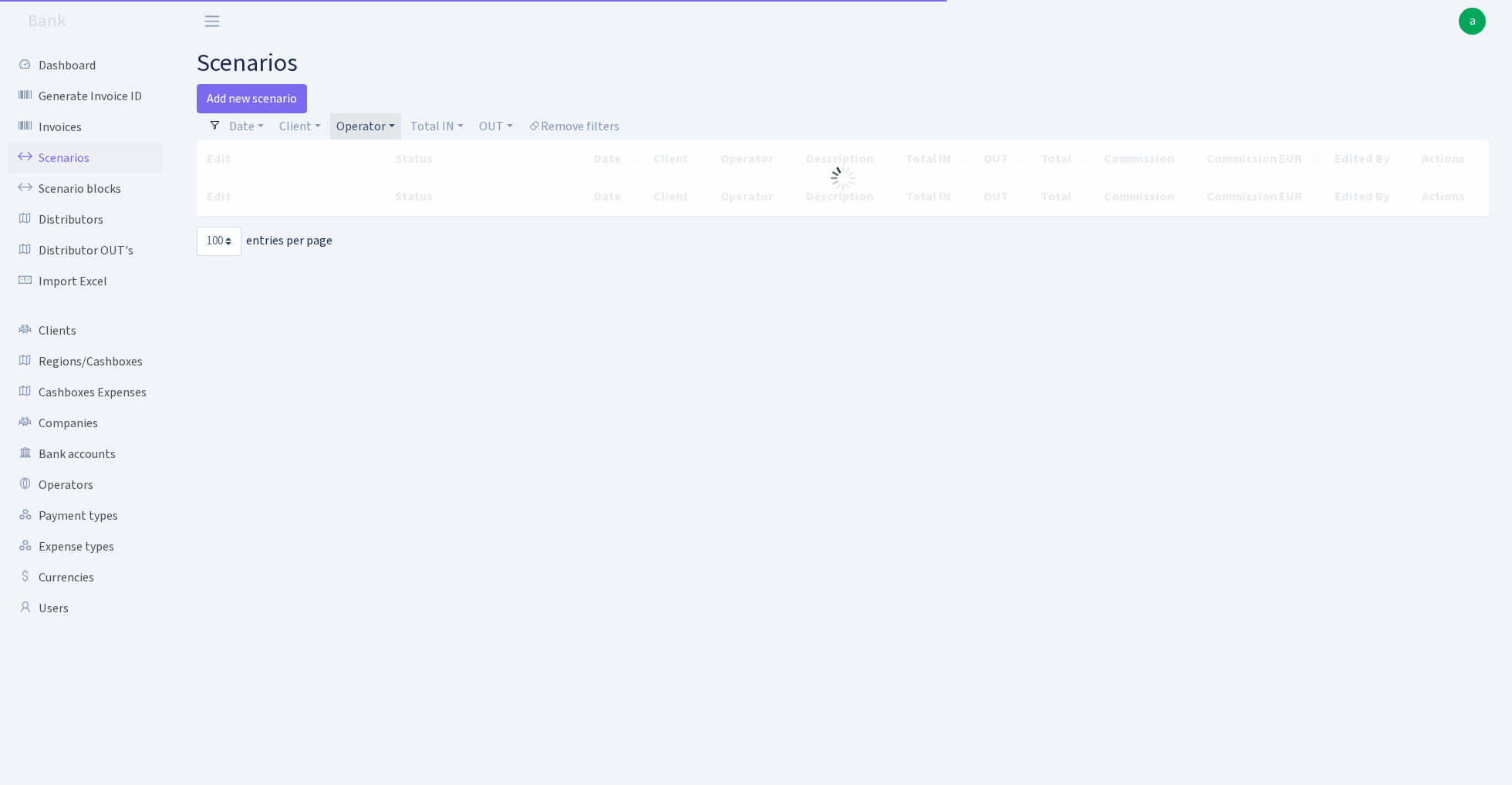
select select "100"
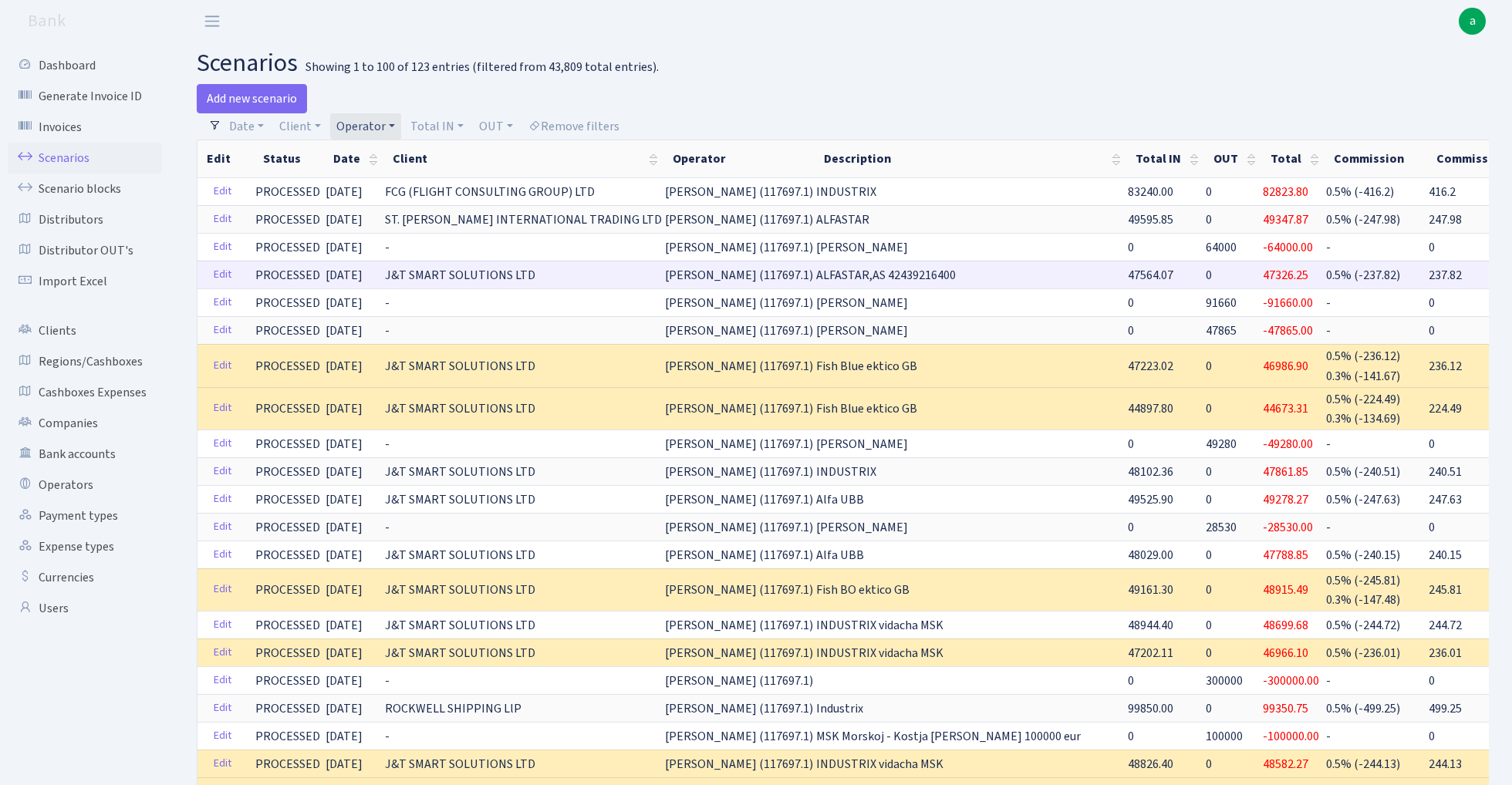
click at [1127, 273] on span "47564.07" at bounding box center [1150, 275] width 45 height 17
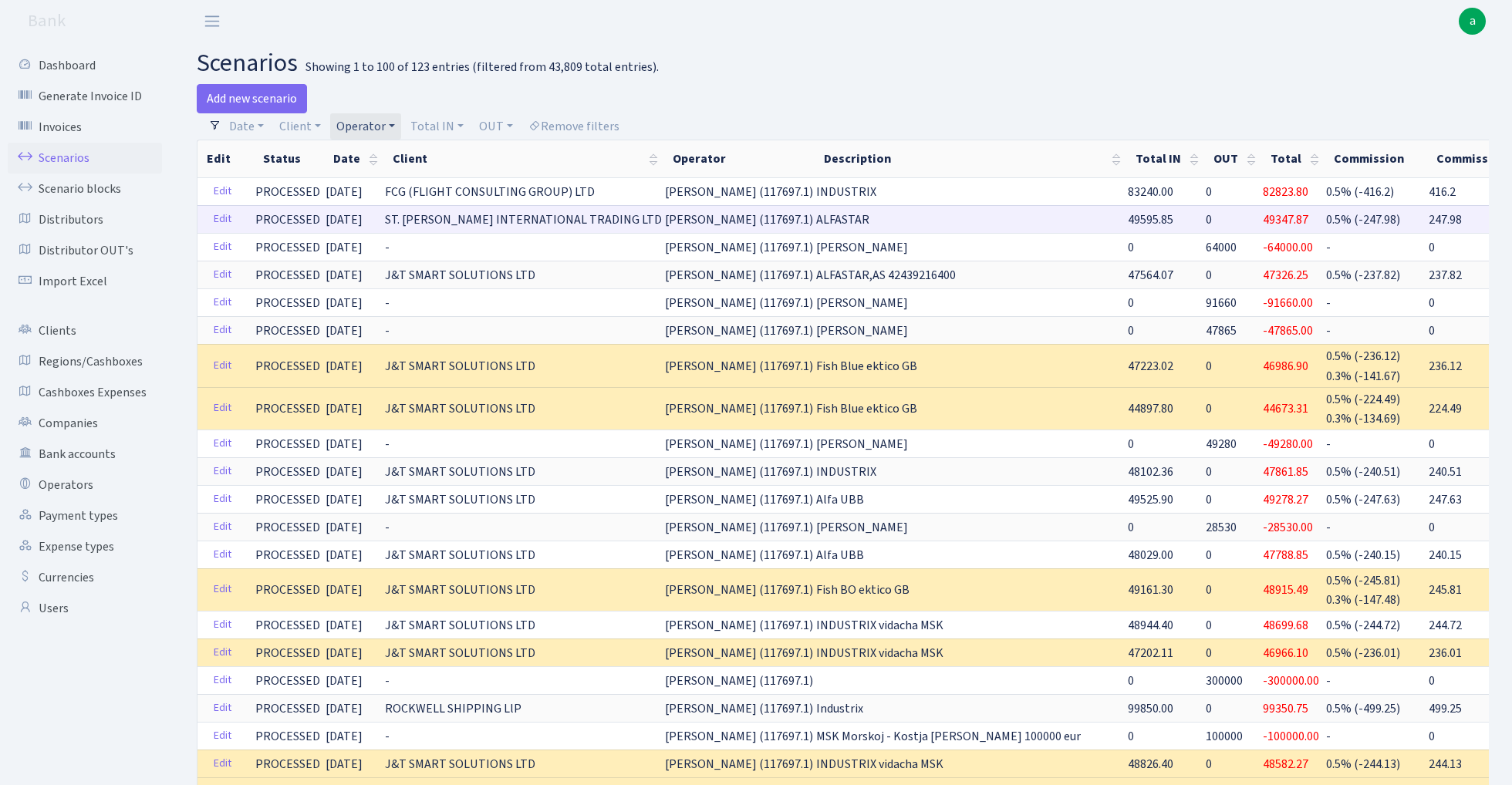
click at [1127, 220] on span "49595.85" at bounding box center [1150, 220] width 45 height 17
copy span "49595.85"
